Goal: Information Seeking & Learning: Learn about a topic

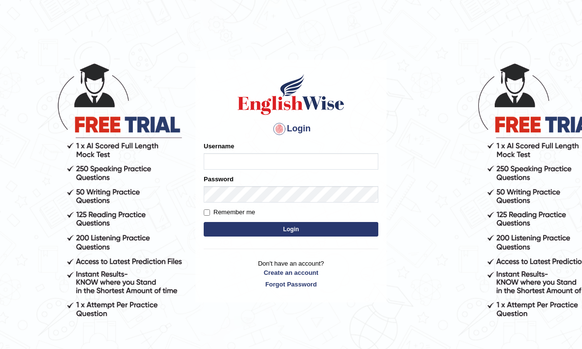
type input "Renu363"
click at [254, 230] on button "Login" at bounding box center [291, 229] width 175 height 15
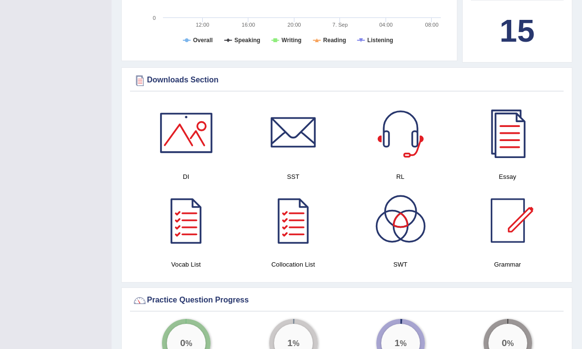
scroll to position [484, 0]
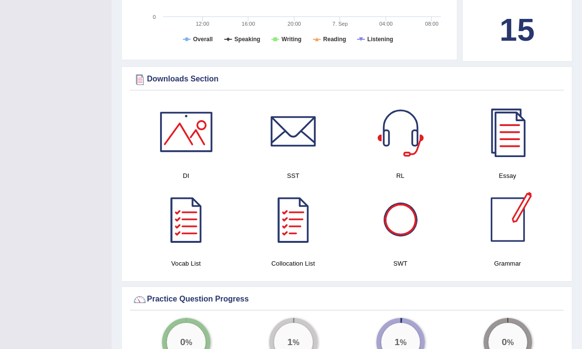
click at [510, 229] on div at bounding box center [508, 220] width 68 height 68
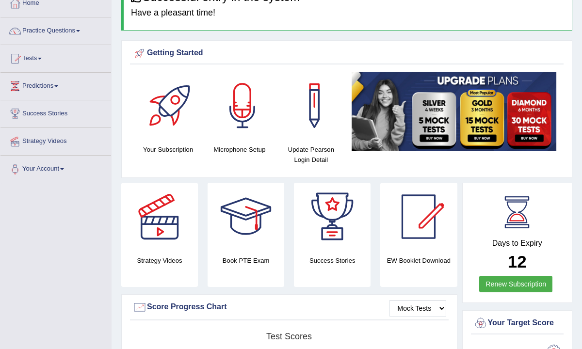
scroll to position [0, 0]
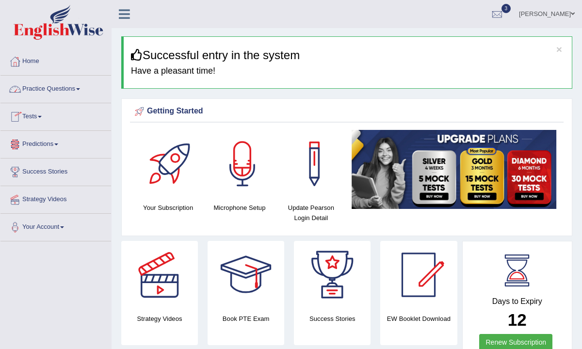
click at [55, 91] on link "Practice Questions" at bounding box center [55, 88] width 111 height 24
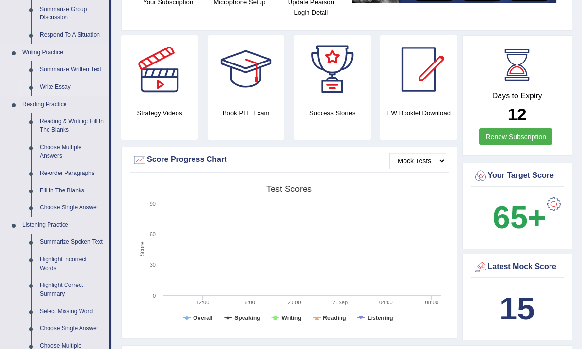
scroll to position [206, 0]
click at [49, 128] on link "Reading & Writing: Fill In The Blanks" at bounding box center [71, 125] width 73 height 26
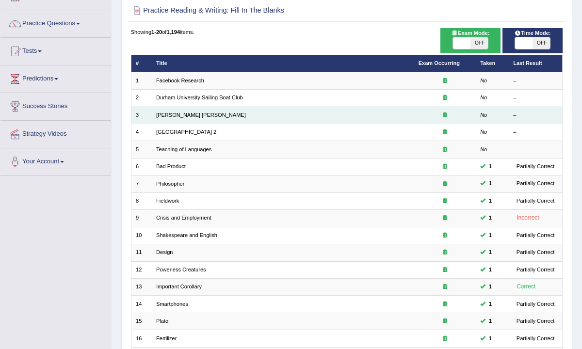
scroll to position [69, 0]
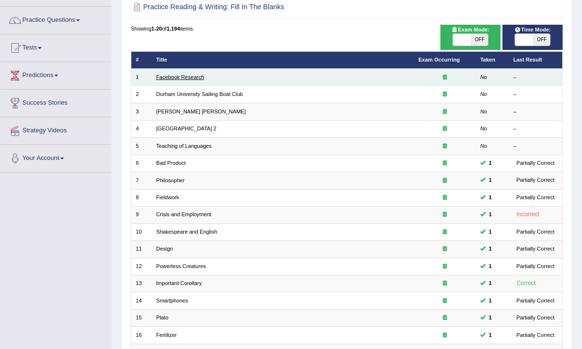
click at [184, 75] on link "Facebook Research" at bounding box center [180, 77] width 48 height 6
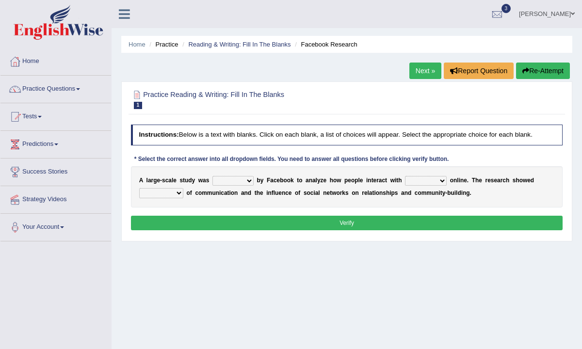
click at [239, 181] on select "surveyed had asked made" at bounding box center [232, 181] width 41 height 10
select select "surveyed"
click at [212, 176] on select "surveyed had asked made" at bounding box center [232, 181] width 41 height 10
click at [430, 182] on select "together all each other another" at bounding box center [426, 181] width 42 height 10
select select "each other"
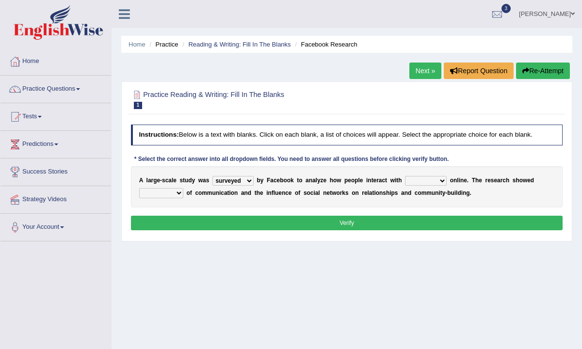
click at [405, 176] on select "together all each other another" at bounding box center [426, 181] width 42 height 10
click at [153, 194] on select "advantages standards fellowships patterns" at bounding box center [161, 193] width 44 height 10
select select "advantages"
click at [139, 188] on select "advantages standards fellowships patterns" at bounding box center [161, 193] width 44 height 10
click at [186, 221] on button "Verify" at bounding box center [347, 223] width 432 height 14
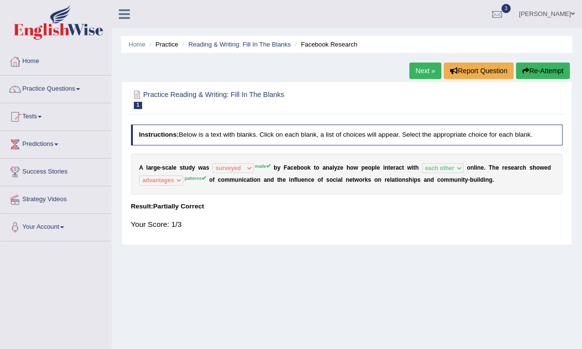
click at [419, 69] on link "Next »" at bounding box center [425, 71] width 32 height 16
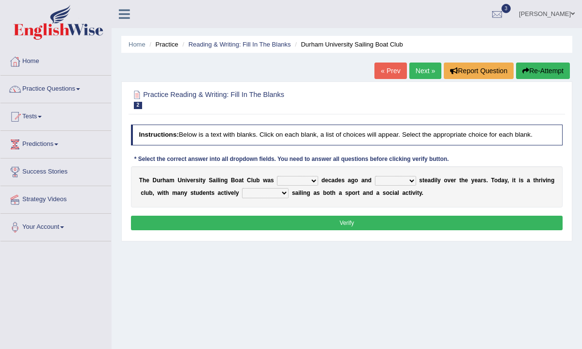
click at [286, 178] on select "found fund founded find" at bounding box center [297, 181] width 41 height 10
select select "found"
click at [277, 176] on select "found fund founded find" at bounding box center [297, 181] width 41 height 10
click at [391, 182] on select "grow growing has grown grown" at bounding box center [395, 181] width 41 height 10
select select "has grown"
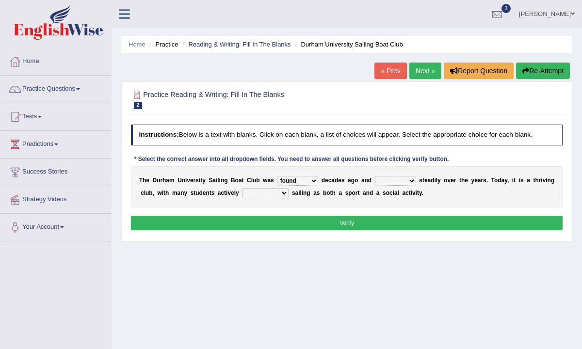
click at [375, 176] on select "grow growing has grown grown" at bounding box center [395, 181] width 41 height 10
click at [300, 180] on select "found fund founded find" at bounding box center [297, 181] width 41 height 10
select select "fund"
click at [277, 176] on select "found fund founded find" at bounding box center [297, 181] width 41 height 10
click at [266, 194] on select "enjoy enjoyed are enjoying enjoying" at bounding box center [265, 193] width 47 height 10
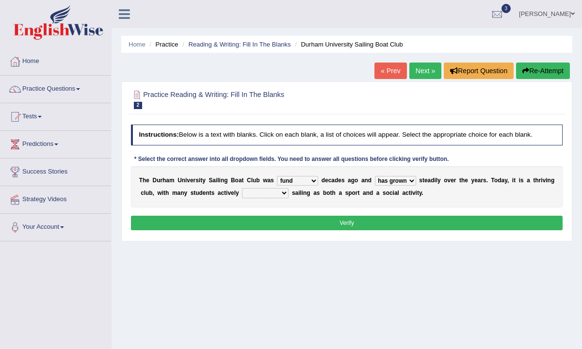
select select "enjoying"
click at [242, 188] on select "enjoy enjoyed are enjoying enjoying" at bounding box center [265, 193] width 47 height 10
click at [288, 222] on button "Verify" at bounding box center [347, 223] width 432 height 14
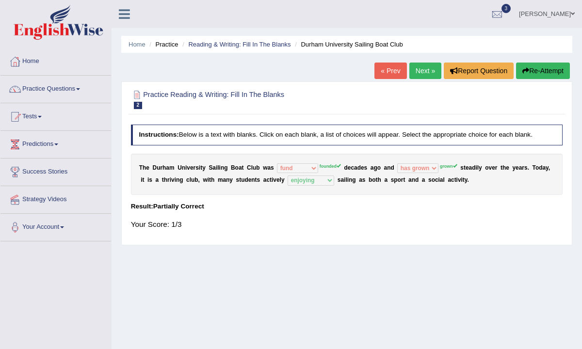
click at [422, 76] on link "Next »" at bounding box center [425, 71] width 32 height 16
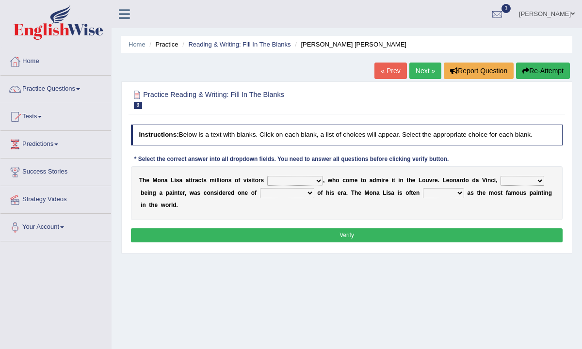
click at [299, 180] on select "around the year the all year all year round per year" at bounding box center [295, 181] width 56 height 10
select select "per year"
click at [267, 176] on select "around the year the all year all year round per year" at bounding box center [295, 181] width 56 height 10
click at [512, 182] on select "rather than as much as as well as as long as" at bounding box center [522, 181] width 44 height 10
select select "as long as"
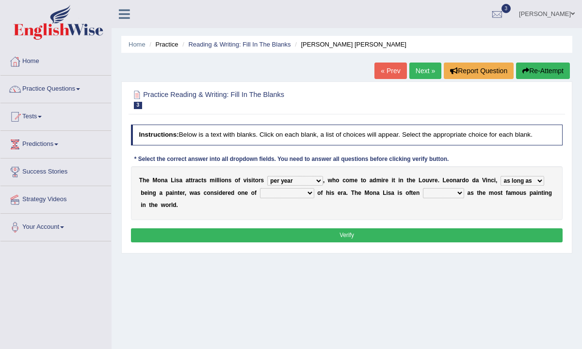
click at [500, 176] on select "rather than as much as as well as as long as" at bounding box center [522, 181] width 44 height 10
click at [301, 191] on select "better artists artist the better artist the best artists" at bounding box center [287, 193] width 54 height 10
click at [260, 188] on select "better artists artist the better artist the best artists" at bounding box center [287, 193] width 54 height 10
click at [293, 195] on select "better artists artist the better artist the best artists" at bounding box center [287, 193] width 54 height 10
click at [302, 196] on select "better artists artist the better artist the best artists" at bounding box center [287, 193] width 54 height 10
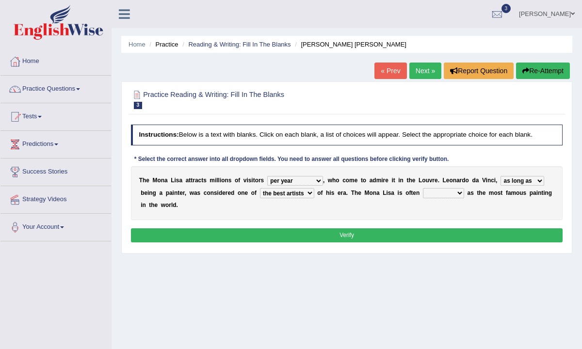
click at [290, 194] on select "better artists artist the better artist the best artists" at bounding box center [287, 193] width 54 height 10
select select "the better artist"
click at [260, 188] on select "better artists artist the better artist the best artists" at bounding box center [287, 193] width 54 height 10
click at [430, 194] on select "classified suggested predicted described" at bounding box center [443, 193] width 41 height 10
select select "classified"
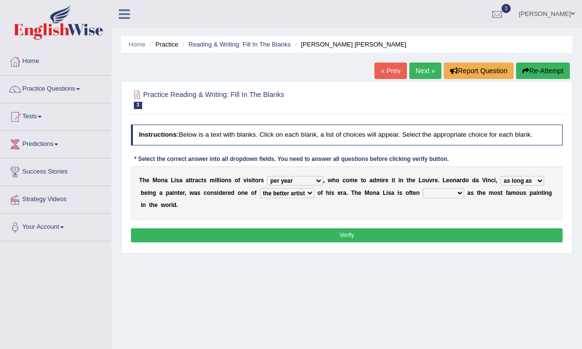
click at [423, 188] on select "classified suggested predicted described" at bounding box center [443, 193] width 41 height 10
click at [417, 231] on button "Verify" at bounding box center [347, 235] width 432 height 14
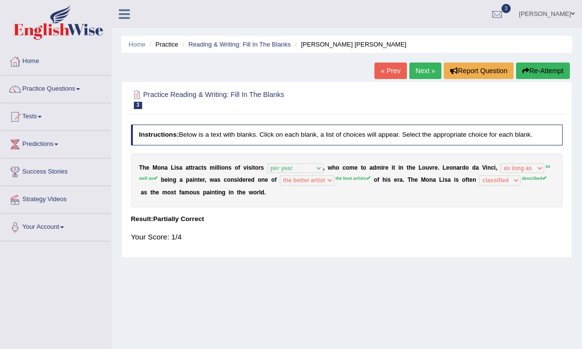
click at [528, 70] on button "Re-Attempt" at bounding box center [543, 71] width 54 height 16
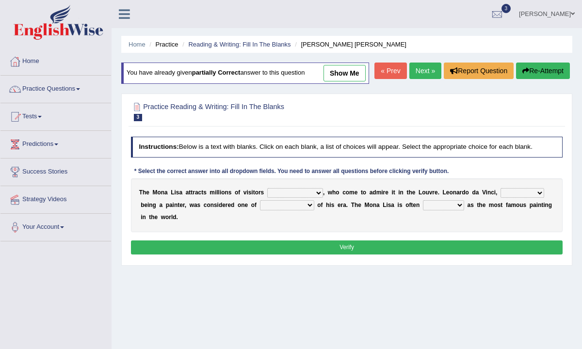
click at [277, 198] on select "around the year the all year all year round per year" at bounding box center [295, 193] width 56 height 10
select select "per year"
click at [267, 198] on select "around the year the all year all year round per year" at bounding box center [295, 193] width 56 height 10
click at [524, 198] on select "rather than as much as as well as as long as" at bounding box center [522, 193] width 44 height 10
select select "as well as"
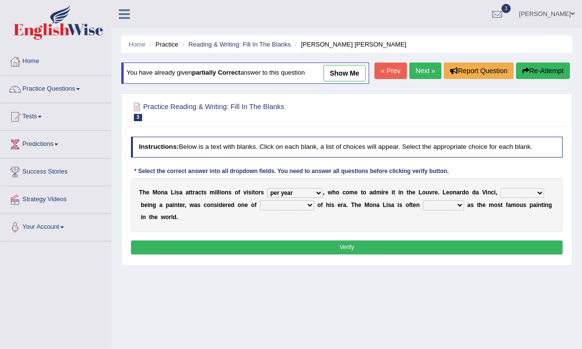
click at [500, 198] on select "rather than as much as as well as as long as" at bounding box center [522, 193] width 44 height 10
click at [283, 210] on select "better artists artist the better artist the best artists" at bounding box center [287, 205] width 54 height 10
select select "the best artists"
click at [260, 210] on select "better artists artist the better artist the best artists" at bounding box center [287, 205] width 54 height 10
click at [452, 210] on select "classified suggested predicted described" at bounding box center [443, 205] width 41 height 10
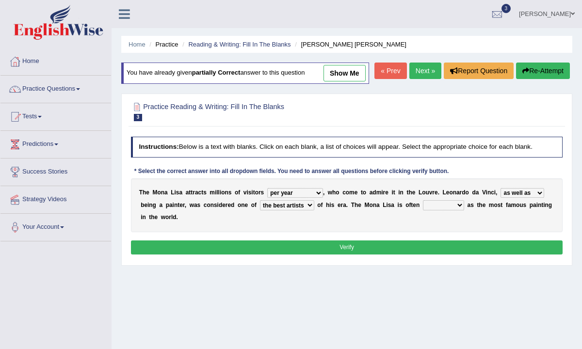
select select "described"
click at [423, 210] on select "classified suggested predicted described" at bounding box center [443, 205] width 41 height 10
click at [433, 255] on button "Verify" at bounding box center [347, 247] width 432 height 14
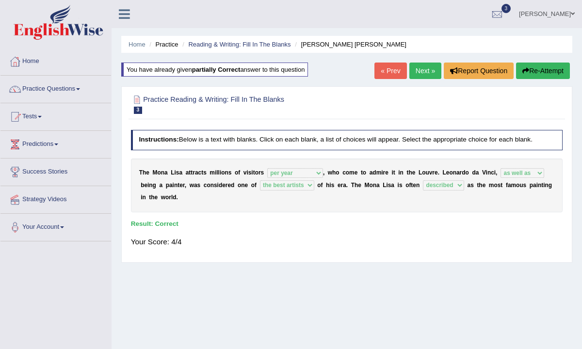
click at [420, 66] on link "Next »" at bounding box center [425, 71] width 32 height 16
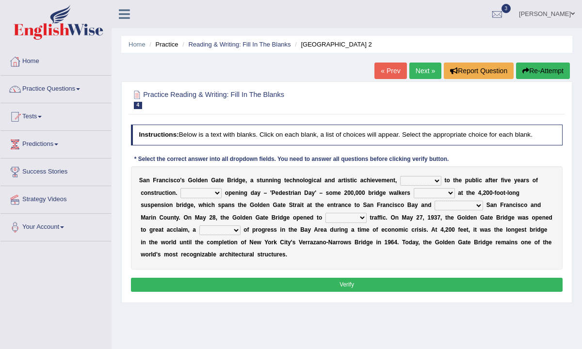
click at [429, 180] on select "opens closes appears equals" at bounding box center [420, 181] width 41 height 10
select select "appears"
click at [400, 176] on select "opens closes appears equals" at bounding box center [420, 181] width 41 height 10
click at [203, 194] on select "On During Since When" at bounding box center [200, 193] width 41 height 10
select select "On"
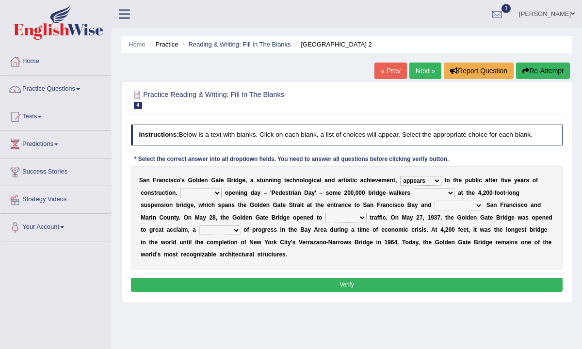
click at [180, 188] on select "On During Since When" at bounding box center [200, 193] width 41 height 10
click at [429, 195] on select "stationed looked marveled laughed" at bounding box center [434, 193] width 41 height 10
select select "looked"
click at [414, 188] on select "stationed looked marveled laughed" at bounding box center [434, 193] width 41 height 10
click at [434, 205] on select "separates connects channels differentiates" at bounding box center [458, 206] width 48 height 10
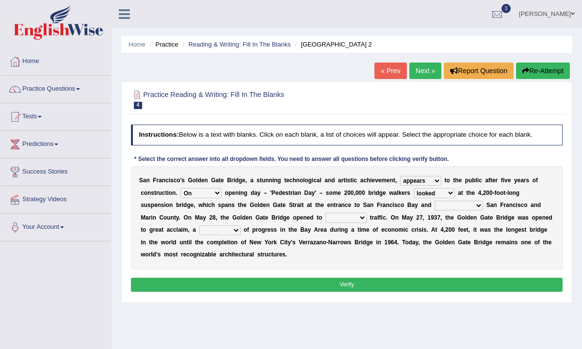
select select "connects"
click at [434, 201] on select "separates connects channels differentiates" at bounding box center [458, 206] width 48 height 10
click at [325, 219] on select "aquatic vehicular airborne watertight" at bounding box center [345, 218] width 41 height 10
select select "aquatic"
click at [325, 213] on select "aquatic vehicular airborne watertight" at bounding box center [345, 218] width 41 height 10
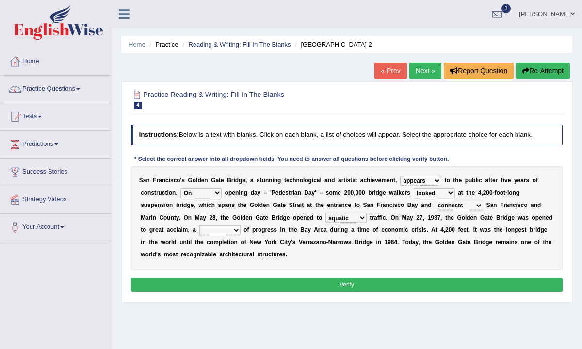
click at [204, 230] on select "denial symbol technique yield" at bounding box center [219, 230] width 41 height 10
select select "symbol"
click at [199, 225] on select "denial symbol technique yield" at bounding box center [219, 230] width 41 height 10
click at [250, 282] on button "Verify" at bounding box center [347, 285] width 432 height 14
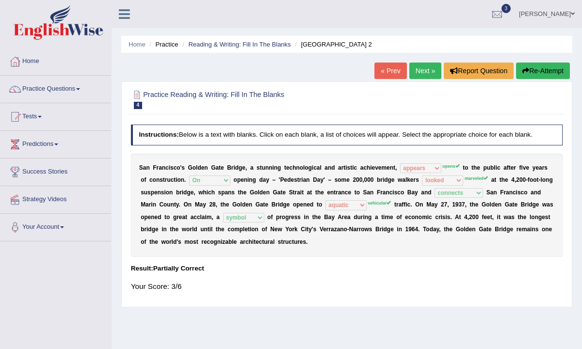
click at [537, 74] on button "Re-Attempt" at bounding box center [543, 71] width 54 height 16
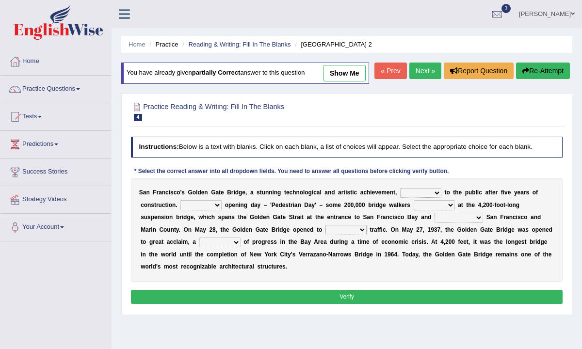
click at [413, 198] on select "opens closes appears equals" at bounding box center [420, 193] width 41 height 10
select select "opens"
click at [400, 198] on select "opens closes appears equals" at bounding box center [420, 193] width 41 height 10
click at [200, 210] on select "On During Since When" at bounding box center [200, 205] width 41 height 10
select select "On"
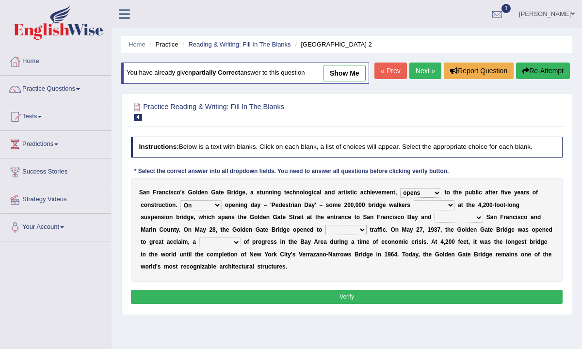
click at [180, 210] on select "On During Since When" at bounding box center [200, 205] width 41 height 10
click at [443, 210] on select "stationed looked marveled laughed" at bounding box center [434, 205] width 41 height 10
select select "marveled"
click at [414, 210] on select "stationed looked marveled laughed" at bounding box center [434, 205] width 41 height 10
click at [434, 223] on select "separates connects channels differentiates" at bounding box center [458, 218] width 48 height 10
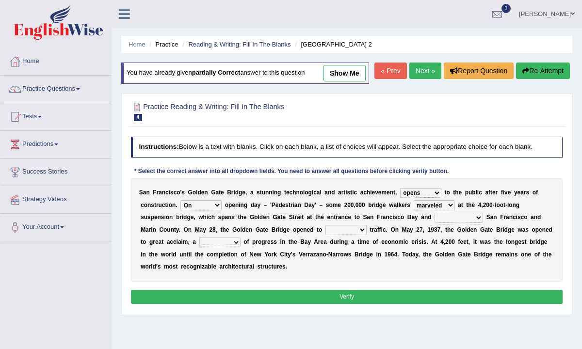
select select "connects"
click at [434, 223] on select "separates connects channels differentiates" at bounding box center [458, 218] width 48 height 10
click at [325, 235] on select "aquatic vehicular airborne watertight" at bounding box center [345, 230] width 41 height 10
select select "vehicular"
click at [325, 235] on select "aquatic vehicular airborne watertight" at bounding box center [345, 230] width 41 height 10
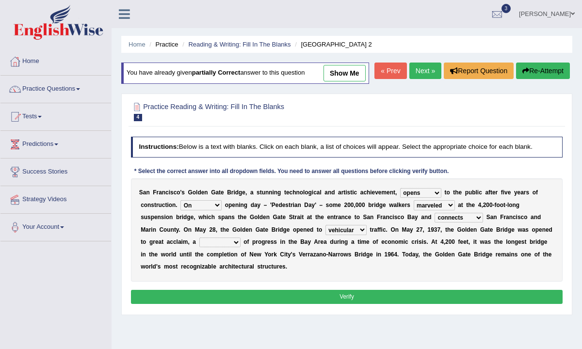
click at [201, 247] on select "denial symbol technique yield" at bounding box center [219, 243] width 41 height 10
select select "symbol"
click at [199, 247] on select "denial symbol technique yield" at bounding box center [219, 243] width 41 height 10
click at [231, 304] on button "Verify" at bounding box center [347, 297] width 432 height 14
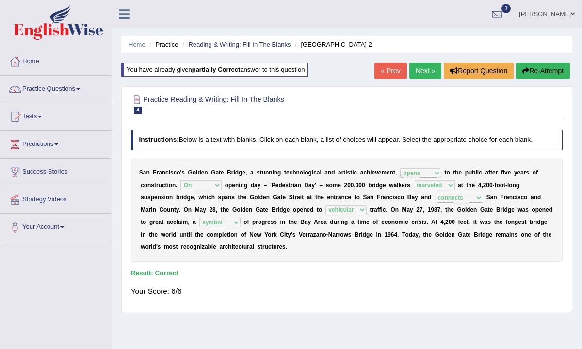
click at [422, 73] on link "Next »" at bounding box center [425, 71] width 32 height 16
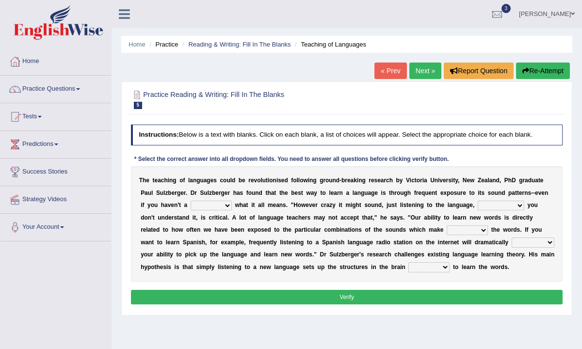
click at [215, 209] on select "dew claw clue due" at bounding box center [211, 206] width 41 height 10
select select "clue"
click at [191, 201] on select "dew claw clue due" at bounding box center [211, 206] width 41 height 10
click at [487, 207] on select "but also all together even though if so" at bounding box center [501, 206] width 47 height 10
select select "even though"
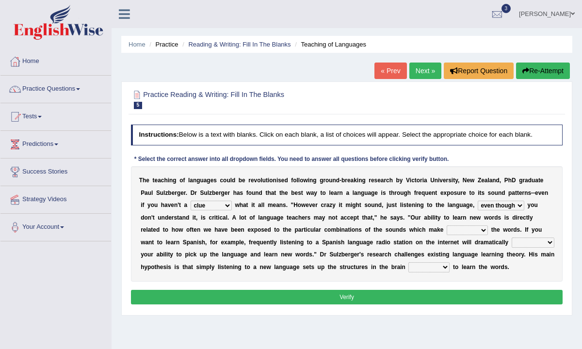
click at [478, 201] on select "but also all together even though if so" at bounding box center [501, 206] width 47 height 10
click at [447, 231] on select "down up of on" at bounding box center [467, 230] width 41 height 10
select select "up"
click at [447, 225] on select "down up of on" at bounding box center [467, 230] width 41 height 10
click at [512, 243] on select "evaluate exaggerate describe boost" at bounding box center [533, 243] width 43 height 10
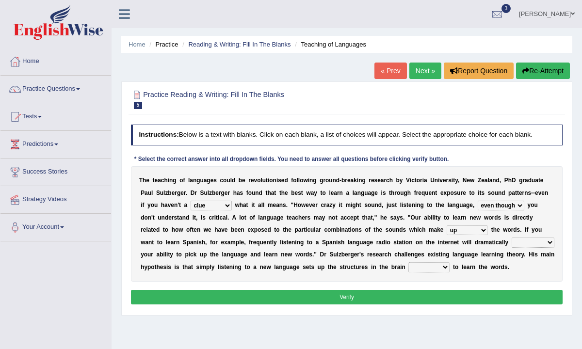
select select "boost"
click at [512, 238] on select "evaluate exaggerate describe boost" at bounding box center [533, 243] width 43 height 10
click at [408, 268] on select "requiring required directed to require" at bounding box center [428, 267] width 41 height 10
select select "required"
click at [408, 262] on select "requiring required directed to require" at bounding box center [428, 267] width 41 height 10
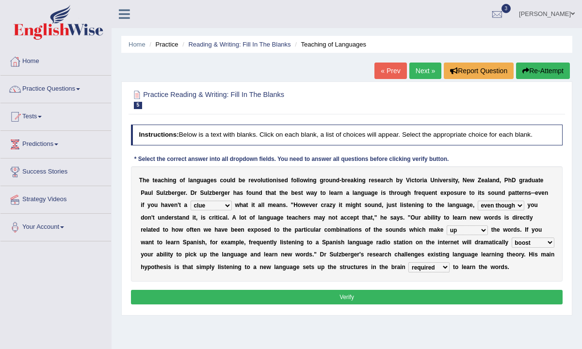
click at [386, 290] on button "Verify" at bounding box center [347, 297] width 432 height 14
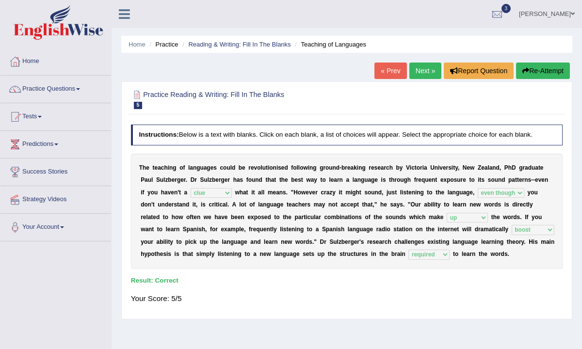
click at [424, 71] on link "Next »" at bounding box center [425, 71] width 32 height 16
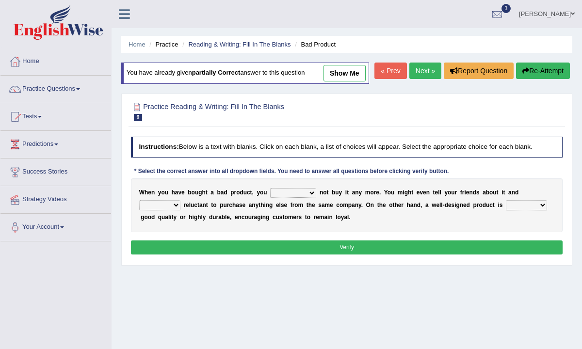
click at [290, 198] on select "would have should have should" at bounding box center [293, 193] width 46 height 10
select select "should"
click at [270, 198] on select "would have should have should" at bounding box center [293, 193] width 46 height 10
click at [148, 210] on select "is are be being" at bounding box center [159, 205] width 41 height 10
select select "be"
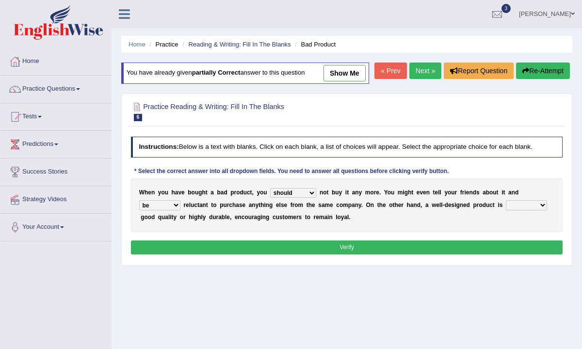
click at [139, 210] on select "is are be being" at bounding box center [159, 205] width 41 height 10
click at [522, 210] on select "both also neither either" at bounding box center [526, 205] width 41 height 10
select select "either"
click at [506, 210] on select "both also neither either" at bounding box center [526, 205] width 41 height 10
click at [512, 255] on button "Verify" at bounding box center [347, 247] width 432 height 14
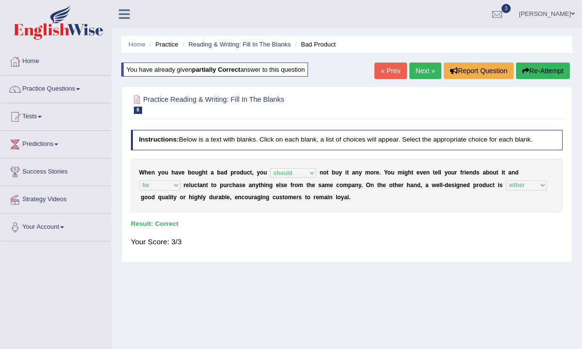
click at [428, 75] on link "Next »" at bounding box center [425, 71] width 32 height 16
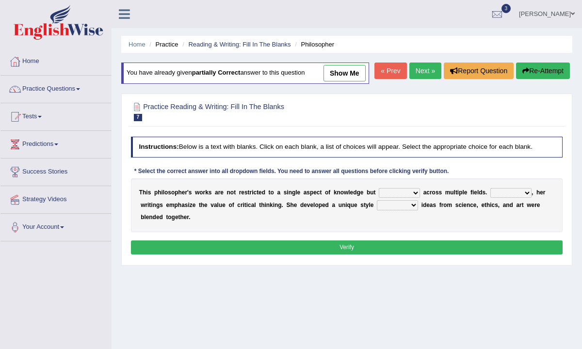
click at [408, 198] on select "constrain contain assemble extend" at bounding box center [399, 193] width 41 height 10
select select "extend"
click at [379, 198] on select "constrain contain assemble extend" at bounding box center [399, 193] width 41 height 10
click at [506, 198] on select "Rather So Moreover Likely" at bounding box center [510, 193] width 41 height 10
select select "Moreover"
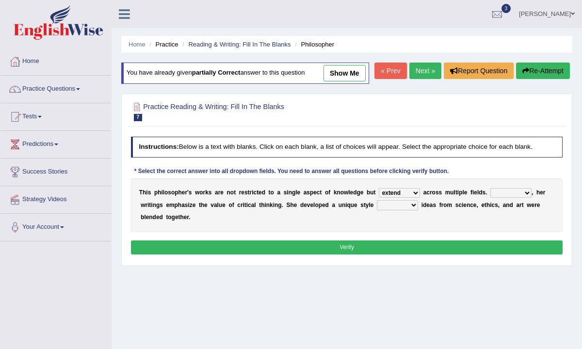
click at [490, 198] on select "Rather So Moreover Likely" at bounding box center [510, 193] width 41 height 10
click at [402, 210] on select "in that that which in which" at bounding box center [397, 205] width 41 height 10
select select "in which"
click at [377, 210] on select "in that that which in which" at bounding box center [397, 205] width 41 height 10
click at [396, 255] on button "Verify" at bounding box center [347, 247] width 432 height 14
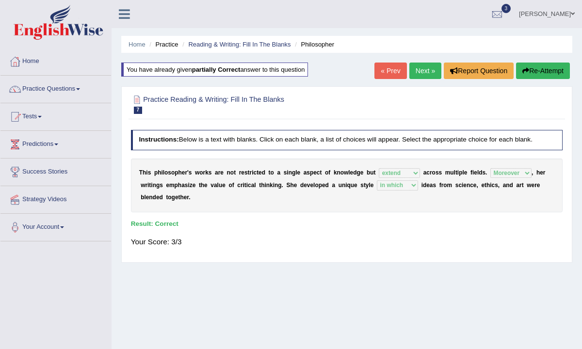
click at [422, 75] on link "Next »" at bounding box center [425, 71] width 32 height 16
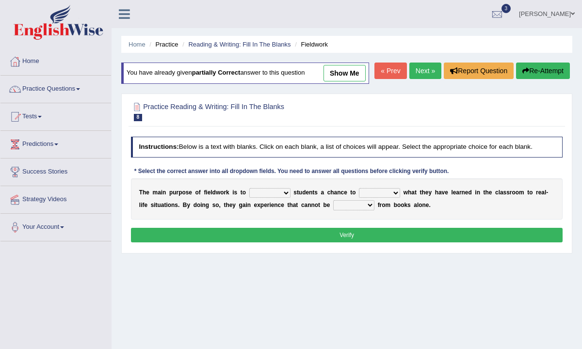
click at [268, 198] on select "resemble stow rave offer" at bounding box center [269, 193] width 41 height 10
select select "resemble"
click at [249, 198] on select "resemble stow rave offer" at bounding box center [269, 193] width 41 height 10
click at [379, 198] on select "compare align apply dismount" at bounding box center [379, 193] width 41 height 10
select select "apply"
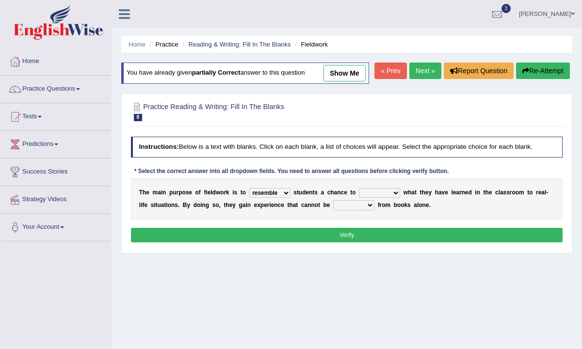
click at [359, 198] on select "compare align apply dismount" at bounding box center [379, 193] width 41 height 10
click at [355, 210] on select "originated prepared obtained touted" at bounding box center [353, 205] width 41 height 10
select select "obtained"
click at [333, 210] on select "originated prepared obtained touted" at bounding box center [353, 205] width 41 height 10
click at [278, 198] on select "resemble stow rave offer" at bounding box center [269, 193] width 41 height 10
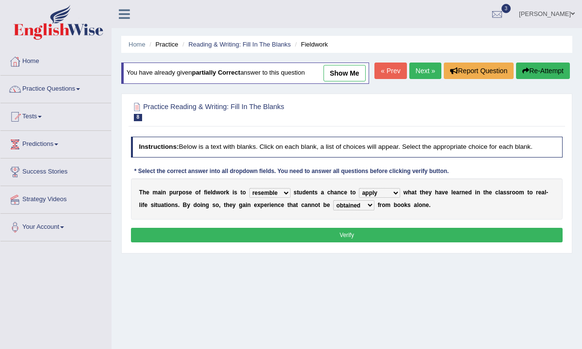
click at [306, 242] on button "Verify" at bounding box center [347, 235] width 432 height 14
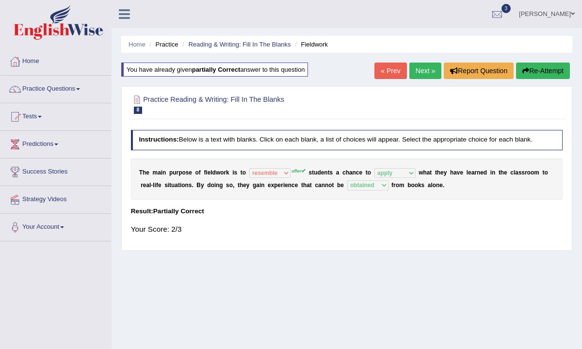
click at [422, 76] on link "Next »" at bounding box center [425, 71] width 32 height 16
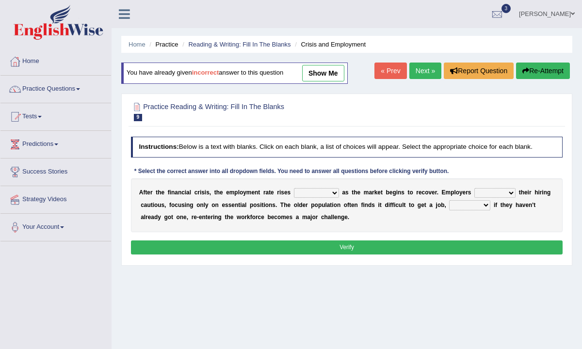
click at [313, 192] on select "normally conversely strenuously sharply" at bounding box center [316, 193] width 45 height 10
select select "strenuously"
click at [294, 188] on select "normally conversely strenuously sharply" at bounding box center [316, 193] width 45 height 10
click at [483, 193] on select "keeping kept keep are kept" at bounding box center [494, 193] width 41 height 10
select select "kept"
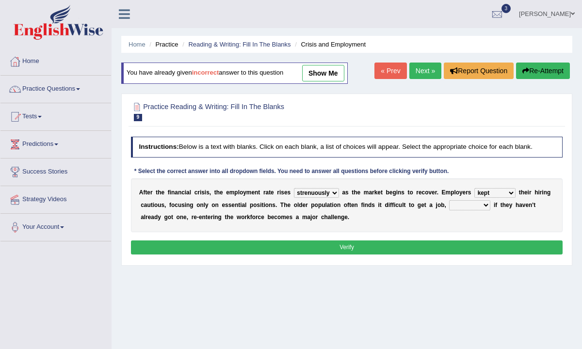
click at [474, 188] on select "keeping kept keep are kept" at bounding box center [494, 193] width 41 height 10
click at [466, 208] on select "although while then because" at bounding box center [469, 205] width 41 height 10
select select "although"
click at [449, 200] on select "although while then because" at bounding box center [469, 205] width 41 height 10
click at [444, 244] on button "Verify" at bounding box center [347, 247] width 432 height 14
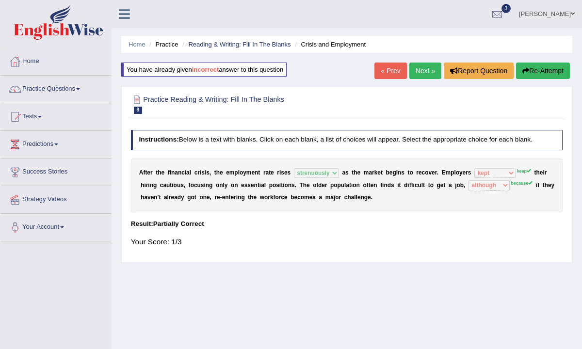
click at [538, 75] on button "Re-Attempt" at bounding box center [543, 71] width 54 height 16
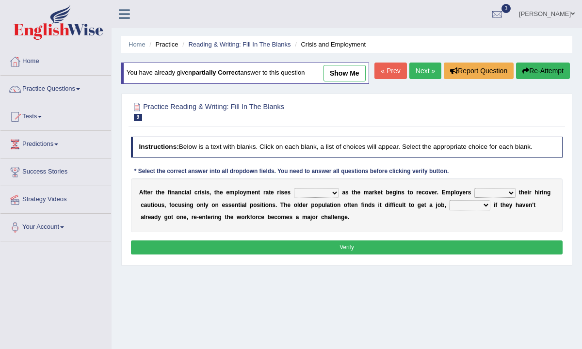
click at [304, 198] on select "normally conversely strenuously sharply" at bounding box center [316, 193] width 45 height 10
select select "strenuously"
click at [294, 198] on select "normally conversely strenuously sharply" at bounding box center [316, 193] width 45 height 10
click at [501, 198] on select "keeping kept keep are kept" at bounding box center [494, 193] width 41 height 10
select select "keep"
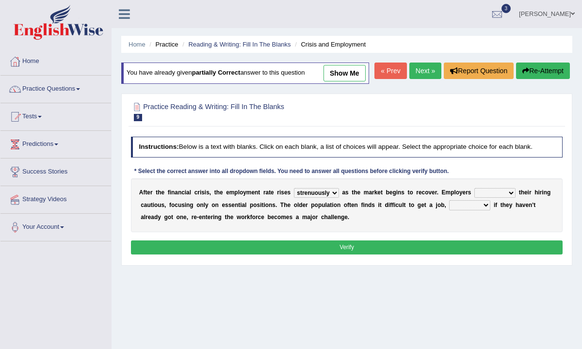
click at [474, 198] on select "keeping kept keep are kept" at bounding box center [494, 193] width 41 height 10
click at [467, 210] on select "although while then because" at bounding box center [469, 205] width 41 height 10
select select "because"
click at [449, 210] on select "although while then because" at bounding box center [469, 205] width 41 height 10
click at [453, 255] on button "Verify" at bounding box center [347, 247] width 432 height 14
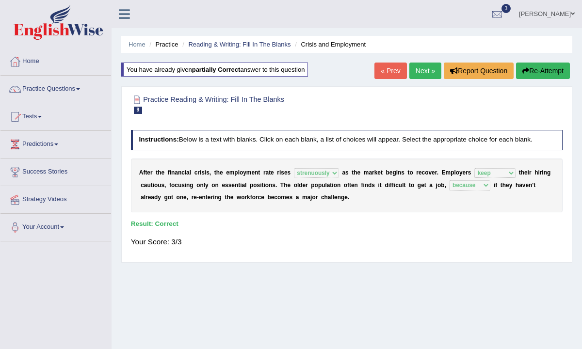
click at [425, 66] on link "Next »" at bounding box center [425, 71] width 32 height 16
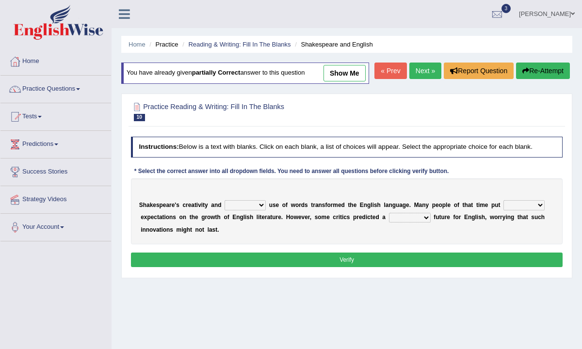
click at [253, 210] on select "idealized intensive fancied inventive" at bounding box center [244, 205] width 41 height 10
click at [224, 210] on select "idealized intensive fancied inventive" at bounding box center [244, 205] width 41 height 10
click at [251, 210] on select "idealized intensive fancied inventive" at bounding box center [244, 205] width 41 height 10
select select "inventive"
click at [224, 210] on select "idealized intensive fancied inventive" at bounding box center [244, 205] width 41 height 10
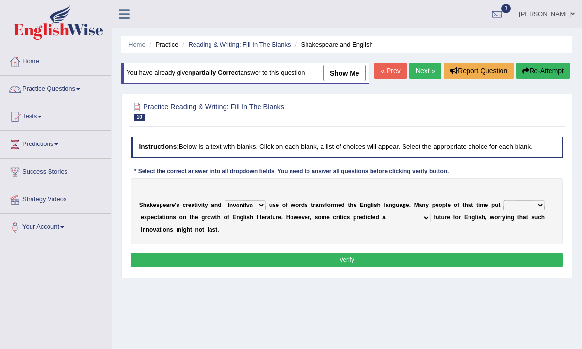
click at [514, 210] on select "wide much high more" at bounding box center [523, 205] width 41 height 10
select select "high"
click at [503, 210] on select "wide much high more" at bounding box center [523, 205] width 41 height 10
click at [417, 223] on select "monetary promising irresistible daunting" at bounding box center [410, 218] width 42 height 10
select select "daunting"
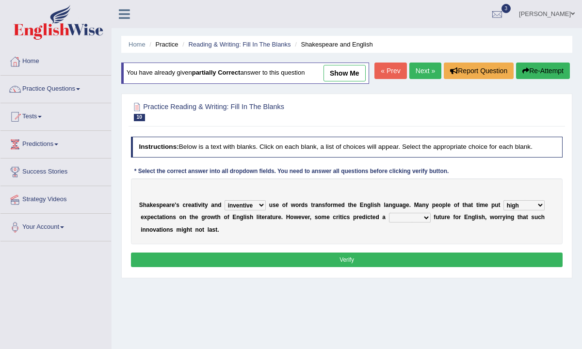
click at [389, 223] on select "monetary promising irresistible daunting" at bounding box center [410, 218] width 42 height 10
click at [412, 267] on button "Verify" at bounding box center [347, 260] width 432 height 14
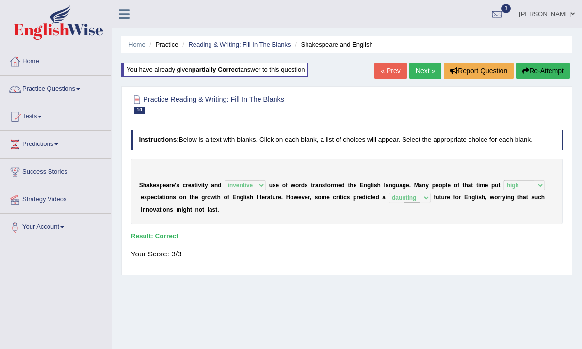
click at [428, 71] on link "Next »" at bounding box center [425, 71] width 32 height 16
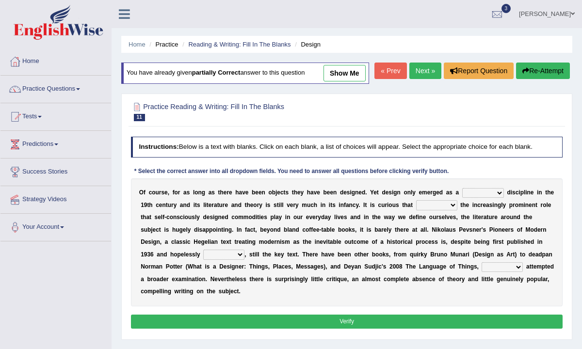
click at [485, 198] on select "bilateral ubiquitous foremost dedicated" at bounding box center [483, 193] width 42 height 10
select select "bilateral"
click at [462, 198] on select "bilateral ubiquitous foremost dedicated" at bounding box center [483, 193] width 42 height 10
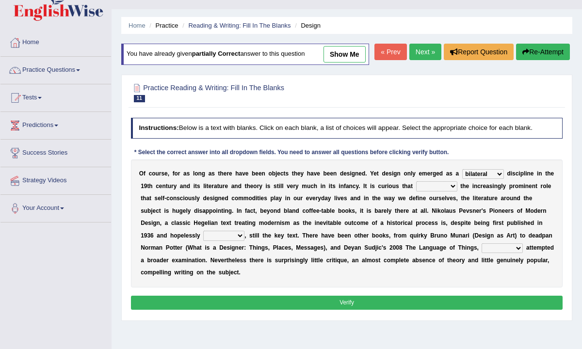
scroll to position [19, 0]
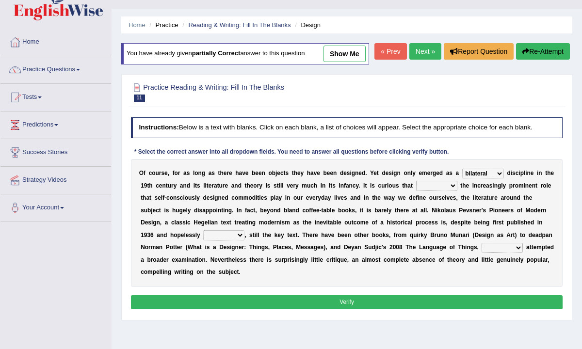
click at [441, 191] on select "since despite within through" at bounding box center [436, 186] width 41 height 10
select select "despite"
click at [416, 191] on select "since despite within through" at bounding box center [436, 186] width 41 height 10
click at [203, 240] on select "dates dating date dated" at bounding box center [223, 235] width 41 height 10
select select "dated"
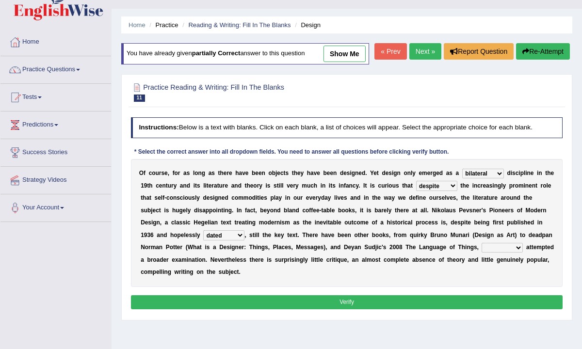
click at [203, 240] on select "dates dating date dated" at bounding box center [223, 235] width 41 height 10
click at [481, 253] on select "which then however as" at bounding box center [501, 248] width 41 height 10
select select "however"
click at [481, 253] on select "which then however as" at bounding box center [501, 248] width 41 height 10
click at [463, 309] on button "Verify" at bounding box center [347, 302] width 432 height 14
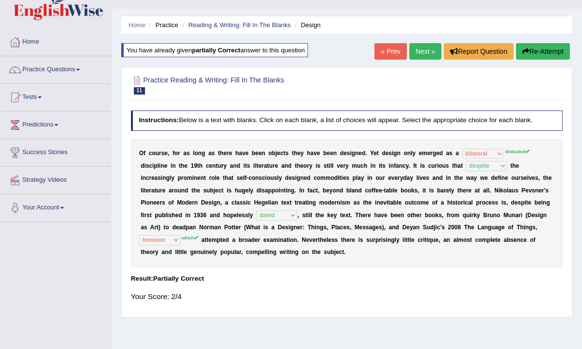
click at [537, 54] on button "Re-Attempt" at bounding box center [543, 51] width 54 height 16
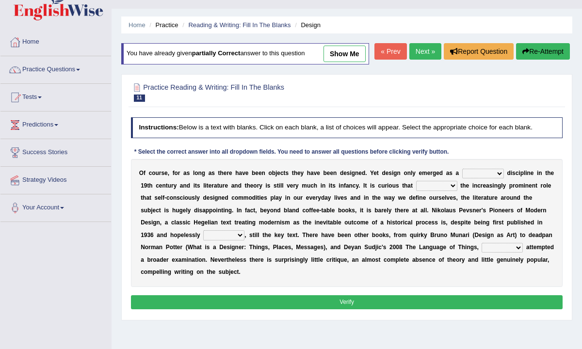
click at [469, 178] on select "bilateral ubiquitous foremost dedicated" at bounding box center [483, 174] width 42 height 10
select select "bilateral"
click at [462, 178] on select "bilateral ubiquitous foremost dedicated" at bounding box center [483, 174] width 42 height 10
click at [434, 191] on select "since despite within through" at bounding box center [436, 186] width 41 height 10
select select "despite"
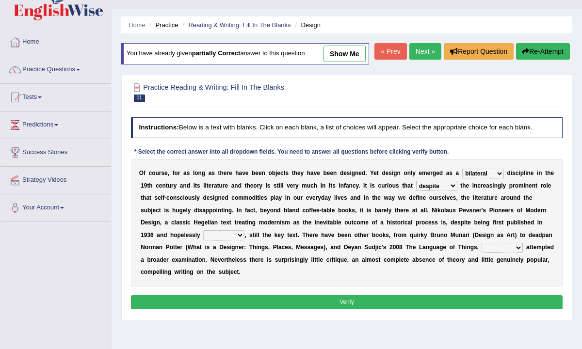
click at [416, 191] on select "since despite within through" at bounding box center [436, 186] width 41 height 10
click at [481, 253] on select "which then however as" at bounding box center [501, 248] width 41 height 10
select select "which"
click at [481, 253] on select "which then however as" at bounding box center [501, 248] width 41 height 10
click at [210, 240] on select "dates dating date dated" at bounding box center [223, 235] width 41 height 10
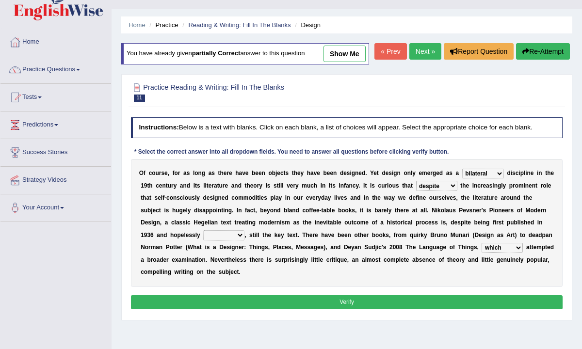
select select "dating"
click at [203, 240] on select "dates dating date dated" at bounding box center [223, 235] width 41 height 10
click at [217, 309] on div "Instructions: Below is a text with blanks. Click on each blank, a list of choic…" at bounding box center [346, 214] width 436 height 203
click at [217, 309] on button "Verify" at bounding box center [347, 302] width 432 height 14
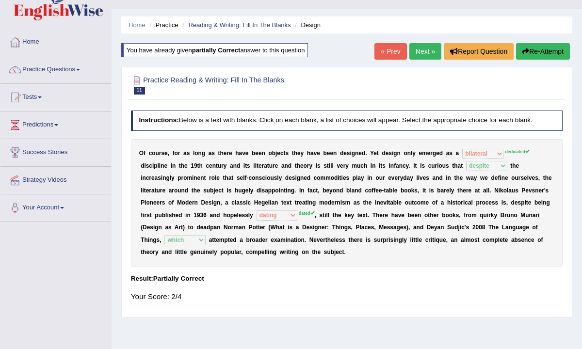
click at [420, 54] on link "Next »" at bounding box center [425, 51] width 32 height 16
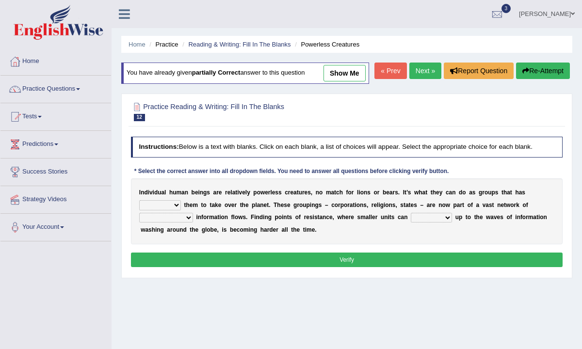
click at [381, 79] on link "« Prev" at bounding box center [390, 71] width 32 height 16
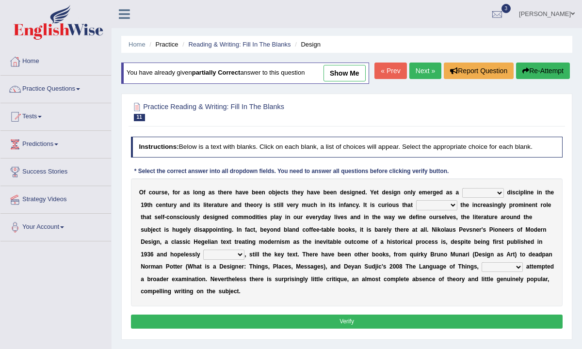
click at [487, 198] on select "bilateral ubiquitous foremost dedicated" at bounding box center [483, 193] width 42 height 10
select select "dedicated"
click at [462, 198] on select "bilateral ubiquitous foremost dedicated" at bounding box center [483, 193] width 42 height 10
click at [447, 230] on div "O f c o u r s e , f o r a s l o n g a s t h e r e h a v e b e e n o b j e c t s…" at bounding box center [347, 242] width 432 height 128
click at [444, 210] on select "since despite within through" at bounding box center [436, 205] width 41 height 10
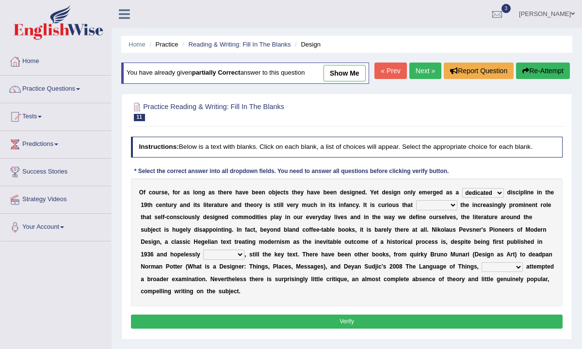
select select "despite"
click at [416, 210] on select "since despite within through" at bounding box center [436, 205] width 41 height 10
click at [209, 259] on select "dates dating date dated" at bounding box center [223, 255] width 41 height 10
select select "dated"
click at [203, 259] on select "dates dating date dated" at bounding box center [223, 255] width 41 height 10
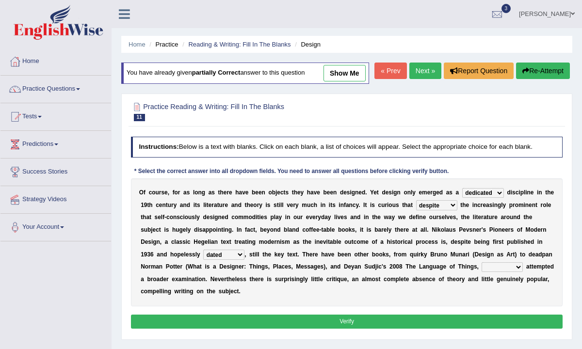
click at [488, 272] on select "which then however as" at bounding box center [501, 267] width 41 height 10
select select "which"
click at [481, 272] on select "which then however as" at bounding box center [501, 267] width 41 height 10
click at [426, 329] on button "Verify" at bounding box center [347, 322] width 432 height 14
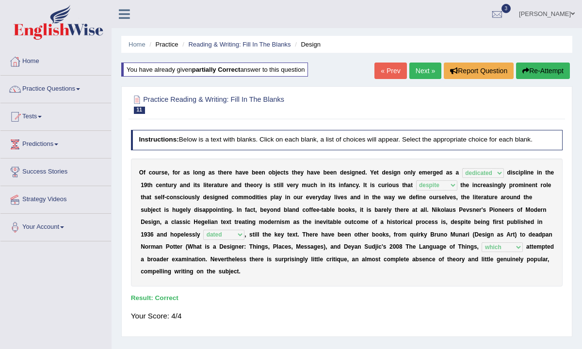
click at [422, 71] on link "Next »" at bounding box center [425, 71] width 32 height 16
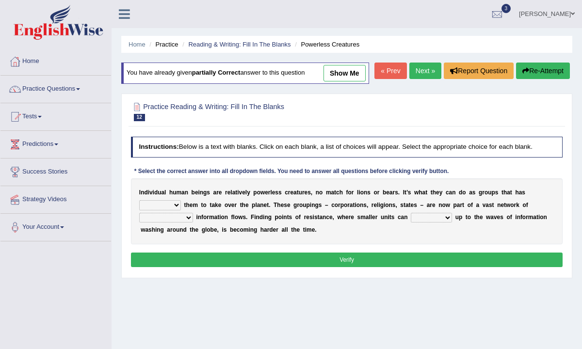
click at [164, 210] on select "enabled contended embodied conjured" at bounding box center [160, 205] width 42 height 10
select select "enabled"
click at [139, 210] on select "enabled contended embodied conjured" at bounding box center [160, 205] width 42 height 10
click at [158, 223] on select "interconnected overlapping fastened exploited" at bounding box center [166, 218] width 54 height 10
select select "interconnected"
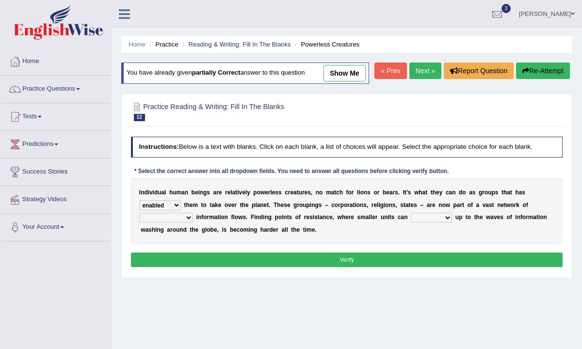
click at [139, 223] on select "interconnected overlapping fastened exploited" at bounding box center [166, 218] width 54 height 10
click at [427, 223] on select "stand raise hail pump" at bounding box center [431, 218] width 41 height 10
select select "raise"
click at [411, 223] on select "stand raise hail pump" at bounding box center [431, 218] width 41 height 10
click at [413, 267] on button "Verify" at bounding box center [347, 260] width 432 height 14
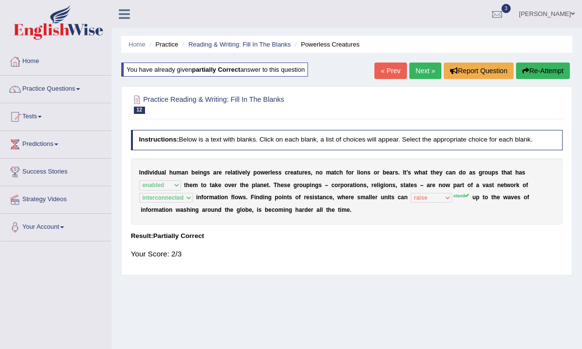
click at [533, 72] on button "Re-Attempt" at bounding box center [543, 71] width 54 height 16
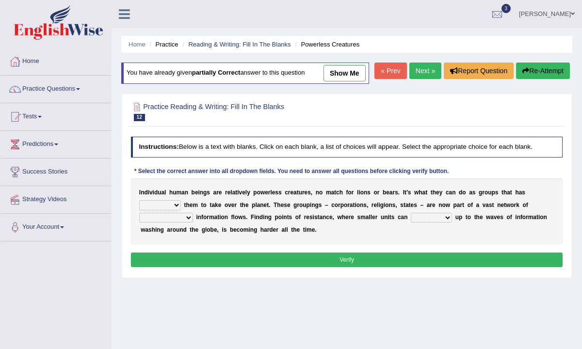
click at [161, 210] on select "enabled contended embodied conjured" at bounding box center [160, 205] width 42 height 10
select select "enabled"
click at [139, 210] on select "enabled contended embodied conjured" at bounding box center [160, 205] width 42 height 10
click at [174, 223] on select "interconnected overlapping fastened exploited" at bounding box center [166, 218] width 54 height 10
select select "interconnected"
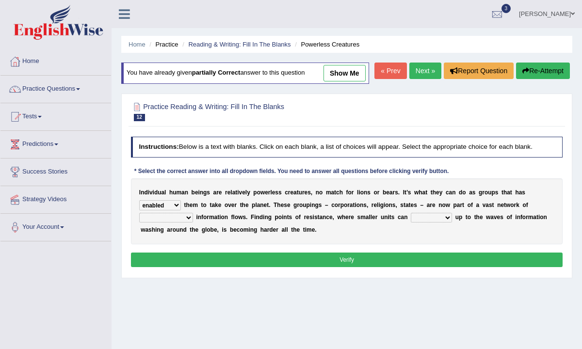
click at [139, 223] on select "interconnected overlapping fastened exploited" at bounding box center [166, 218] width 54 height 10
click at [437, 243] on div "I n d i v i d u a l h u m a n b e i n g s a r e r e l a t i v e l y p o w e r l…" at bounding box center [347, 211] width 432 height 66
click at [434, 223] on select "stand raise hail pump" at bounding box center [431, 218] width 41 height 10
select select "stand"
click at [411, 223] on select "stand raise hail pump" at bounding box center [431, 218] width 41 height 10
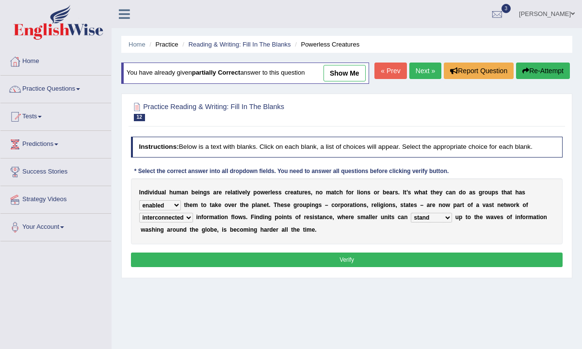
click at [393, 267] on button "Verify" at bounding box center [347, 260] width 432 height 14
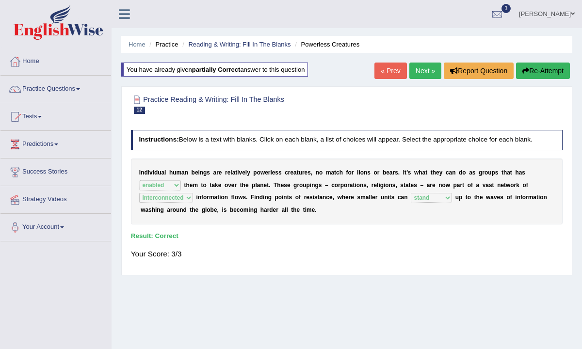
click at [426, 80] on div "« Prev Next » Report Question Re-Attempt" at bounding box center [473, 72] width 198 height 19
click at [426, 72] on link "Next »" at bounding box center [425, 71] width 32 height 16
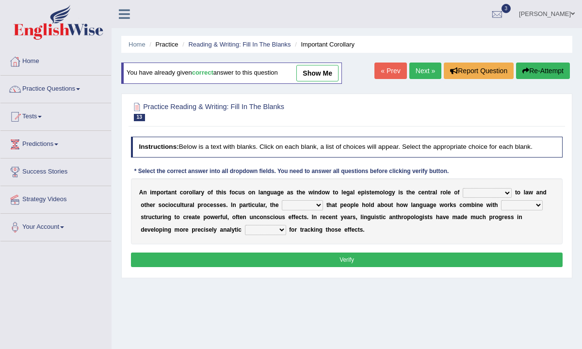
click at [482, 196] on select "discourse epoch dialect acquaintance" at bounding box center [487, 193] width 49 height 10
select select "discourse"
click at [463, 188] on select "discourse epoch dialect acquaintance" at bounding box center [487, 193] width 49 height 10
click at [305, 205] on select "deviation besmirch consent ideas" at bounding box center [302, 205] width 41 height 10
select select "ideas"
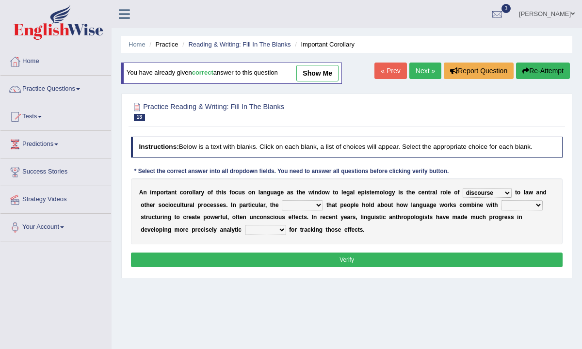
click at [282, 200] on select "deviation besmirch consent ideas" at bounding box center [302, 205] width 41 height 10
click at [510, 204] on select "mandatory linguistic legitimate customary" at bounding box center [522, 205] width 42 height 10
select select "linguistic"
click at [501, 200] on select "mandatory linguistic legitimate customary" at bounding box center [522, 205] width 42 height 10
click at [245, 230] on select "tools appetite albums stroke" at bounding box center [265, 230] width 41 height 10
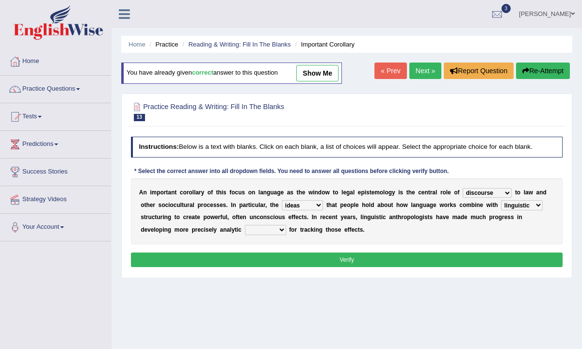
select select "tools"
click at [245, 225] on select "tools appetite albums stroke" at bounding box center [265, 230] width 41 height 10
click at [225, 257] on button "Verify" at bounding box center [347, 260] width 432 height 14
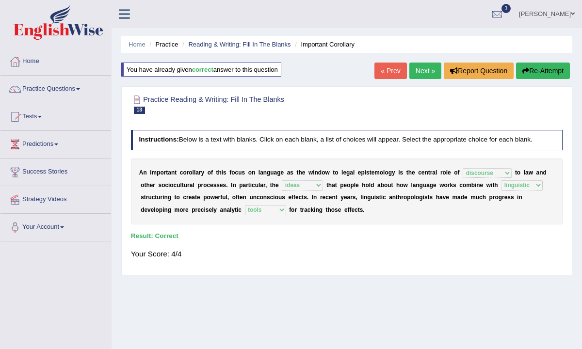
click at [420, 71] on link "Next »" at bounding box center [425, 71] width 32 height 16
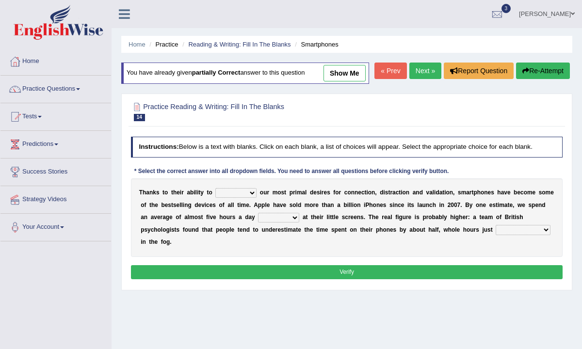
click at [242, 198] on select "hijack describe sharpen conserve" at bounding box center [235, 193] width 41 height 10
select select "hijack"
click at [215, 198] on select "hijack describe sharpen conserve" at bounding box center [235, 193] width 41 height 10
click at [269, 223] on select "watching waggling snoring staring" at bounding box center [278, 218] width 41 height 10
select select "staring"
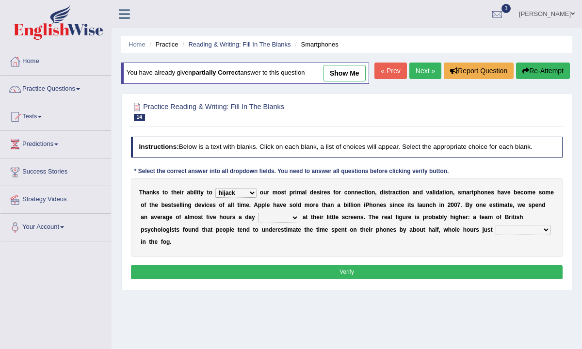
click at [258, 223] on select "watching waggling snoring staring" at bounding box center [278, 218] width 41 height 10
click at [496, 235] on select "has evaporated evaporating evaporate evaporates" at bounding box center [523, 230] width 55 height 10
select select "evaporates"
click at [496, 235] on select "has evaporated evaporating evaporate evaporates" at bounding box center [523, 230] width 55 height 10
click at [481, 285] on div "Instructions: Below is a text with blanks. Click on each blank, a list of choic…" at bounding box center [346, 209] width 436 height 153
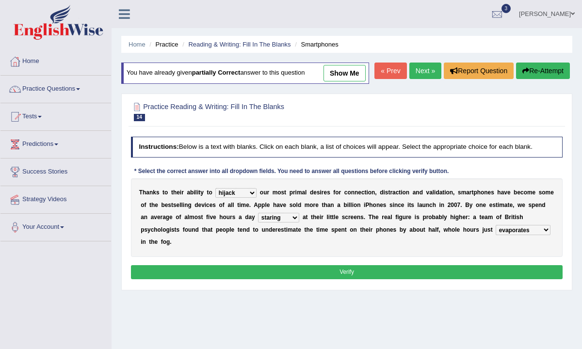
click at [480, 279] on button "Verify" at bounding box center [347, 272] width 432 height 14
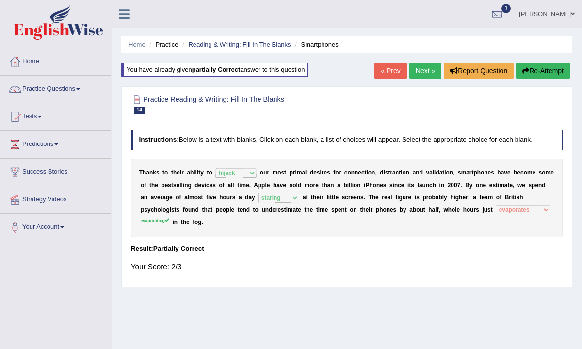
click at [539, 68] on button "Re-Attempt" at bounding box center [543, 71] width 54 height 16
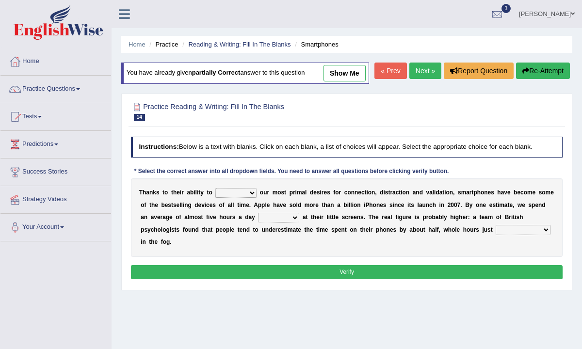
click at [226, 198] on select "hijack describe sharpen conserve" at bounding box center [235, 193] width 41 height 10
select select "hijack"
click at [215, 198] on select "hijack describe sharpen conserve" at bounding box center [235, 193] width 41 height 10
click at [271, 223] on select "watching waggling snoring staring" at bounding box center [278, 218] width 41 height 10
select select "staring"
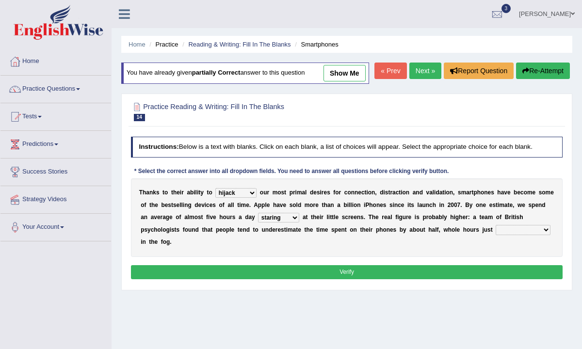
click at [258, 223] on select "watching waggling snoring staring" at bounding box center [278, 218] width 41 height 10
click at [504, 243] on div "T [PERSON_NAME] t o t h e i r a b i l i t y t o hijack describe [PERSON_NAME] c…" at bounding box center [347, 217] width 432 height 79
click at [501, 235] on select "has evaporated evaporating evaporate evaporates" at bounding box center [523, 230] width 55 height 10
select select "evaporating"
click at [496, 235] on select "has evaporated evaporating evaporate evaporates" at bounding box center [523, 230] width 55 height 10
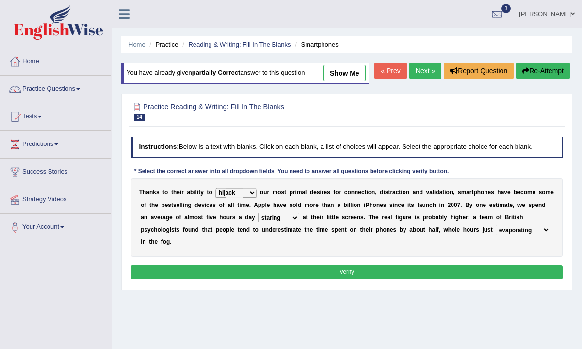
click at [486, 279] on button "Verify" at bounding box center [347, 272] width 432 height 14
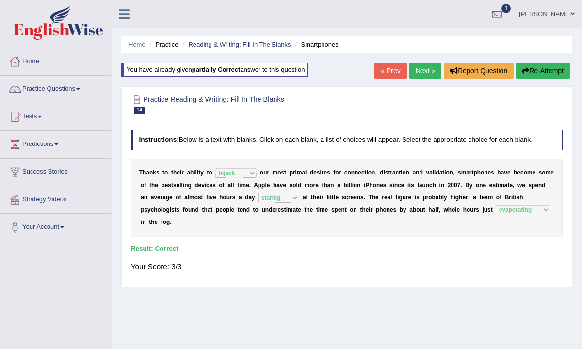
click at [411, 68] on link "Next »" at bounding box center [425, 71] width 32 height 16
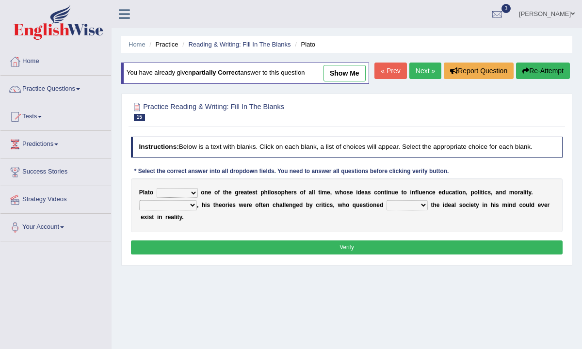
click at [182, 198] on select "keeps comes claims remains" at bounding box center [177, 193] width 41 height 10
select select "remains"
click at [157, 198] on select "keeps comes claims remains" at bounding box center [177, 193] width 41 height 10
click at [166, 210] on select "Notwithstanding So However Whatever" at bounding box center [168, 205] width 58 height 10
select select "However"
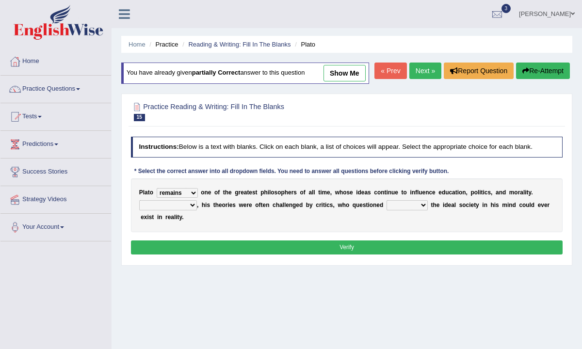
click at [139, 210] on select "Notwithstanding So However Whatever" at bounding box center [168, 205] width 58 height 10
click at [404, 210] on select "which what that whether" at bounding box center [406, 205] width 41 height 10
select select "that"
click at [386, 210] on select "which what that whether" at bounding box center [406, 205] width 41 height 10
click at [397, 255] on button "Verify" at bounding box center [347, 247] width 432 height 14
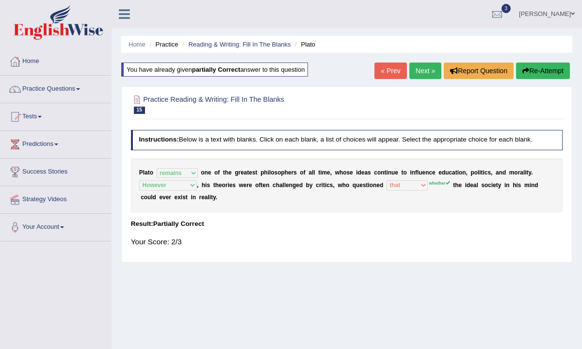
click at [536, 79] on button "Re-Attempt" at bounding box center [543, 71] width 54 height 16
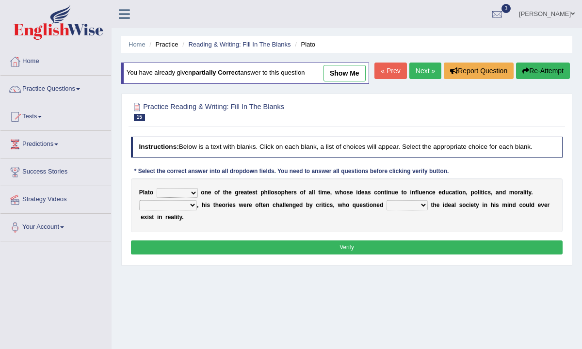
click at [166, 198] on select "keeps comes claims remains" at bounding box center [177, 193] width 41 height 10
select select "remains"
click at [157, 198] on select "keeps comes claims remains" at bounding box center [177, 193] width 41 height 10
click at [166, 210] on select "Notwithstanding So However Whatever" at bounding box center [168, 205] width 58 height 10
select select "However"
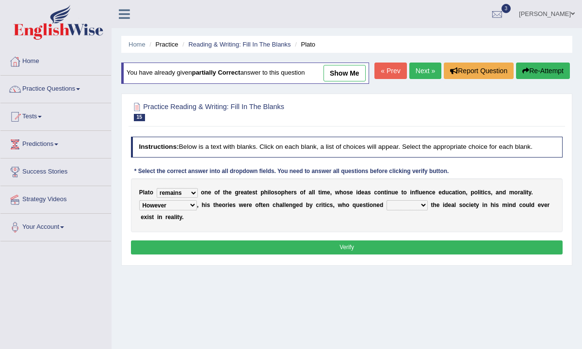
click at [139, 210] on select "Notwithstanding So However Whatever" at bounding box center [168, 205] width 58 height 10
click at [410, 210] on select "which what that whether" at bounding box center [406, 205] width 41 height 10
select select "whether"
click at [386, 210] on select "which what that whether" at bounding box center [406, 205] width 41 height 10
click at [399, 255] on button "Verify" at bounding box center [347, 247] width 432 height 14
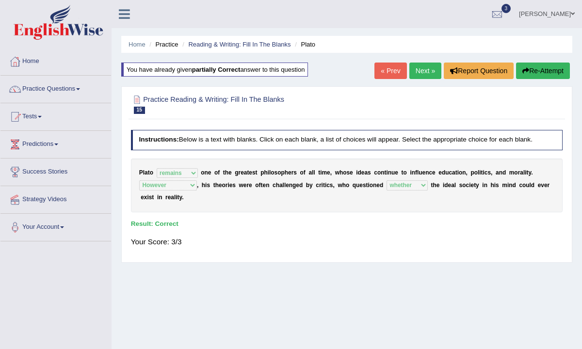
click at [420, 78] on link "Next »" at bounding box center [425, 71] width 32 height 16
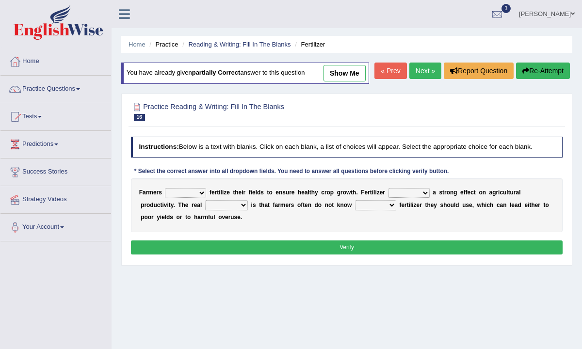
click at [191, 198] on select "must should need can" at bounding box center [185, 193] width 41 height 10
select select "should"
click at [165, 198] on select "must should need can" at bounding box center [185, 193] width 41 height 10
click at [417, 198] on select "has had have having" at bounding box center [408, 193] width 41 height 10
click at [388, 198] on select "has had have having" at bounding box center [408, 193] width 41 height 10
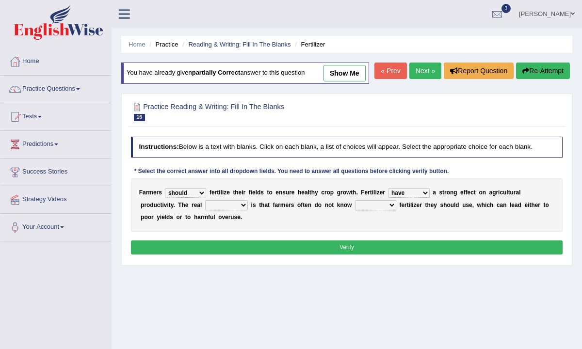
click at [411, 198] on select "has had have having" at bounding box center [408, 193] width 41 height 10
select select "has"
click at [388, 198] on select "has had have having" at bounding box center [408, 193] width 41 height 10
click at [242, 210] on select "problem question conclusion answer" at bounding box center [226, 205] width 43 height 10
click at [205, 210] on select "problem question conclusion answer" at bounding box center [226, 205] width 43 height 10
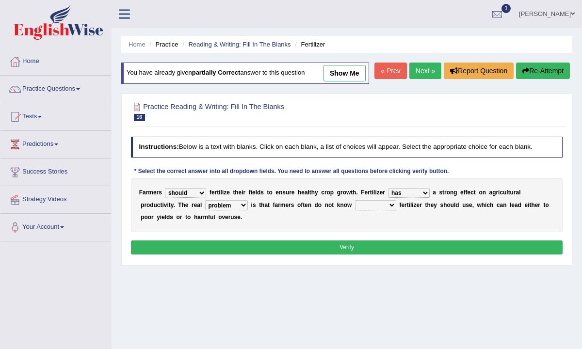
click at [232, 210] on select "problem question conclusion answer" at bounding box center [226, 205] width 43 height 10
select select "question"
click at [205, 210] on select "problem question conclusion answer" at bounding box center [226, 205] width 43 height 10
click at [383, 210] on select "how much how many however so much" at bounding box center [375, 205] width 41 height 10
select select "how much"
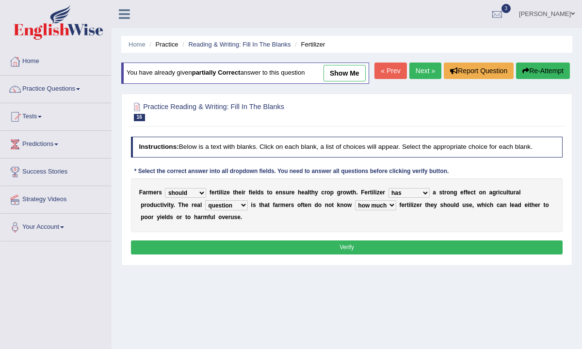
click at [355, 210] on select "how much how many however so much" at bounding box center [375, 205] width 41 height 10
click at [231, 210] on select "problem question conclusion answer" at bounding box center [226, 205] width 43 height 10
click at [288, 255] on button "Verify" at bounding box center [347, 247] width 432 height 14
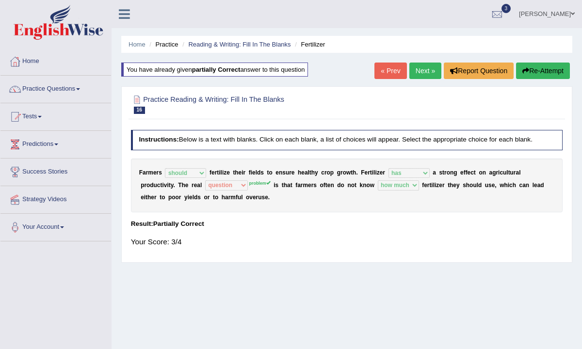
click at [548, 71] on button "Re-Attempt" at bounding box center [543, 71] width 54 height 16
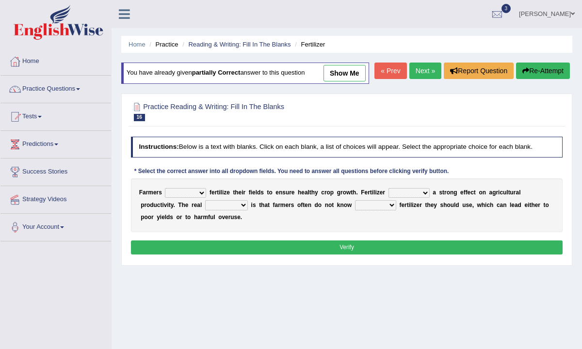
click at [196, 198] on select "must should need can" at bounding box center [185, 193] width 41 height 10
select select "should"
click at [165, 198] on select "must should need can" at bounding box center [185, 193] width 41 height 10
click at [394, 198] on select "has had have having" at bounding box center [408, 193] width 41 height 10
select select "has"
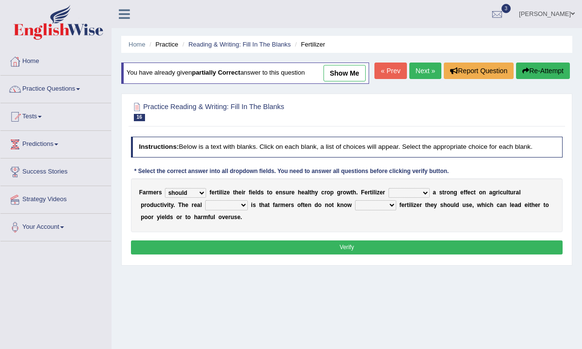
click at [388, 198] on select "has had have having" at bounding box center [408, 193] width 41 height 10
click at [234, 210] on select "problem question conclusion answer" at bounding box center [226, 205] width 43 height 10
select select "problem"
click at [205, 210] on select "problem question conclusion answer" at bounding box center [226, 205] width 43 height 10
click at [373, 210] on select "how much how many however so much" at bounding box center [375, 205] width 41 height 10
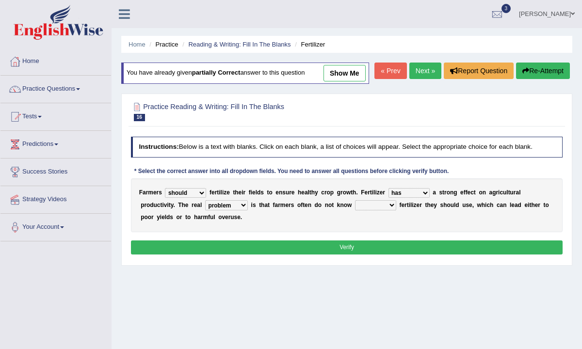
select select "how much"
click at [355, 210] on select "how much how many however so much" at bounding box center [375, 205] width 41 height 10
click at [360, 255] on button "Verify" at bounding box center [347, 247] width 432 height 14
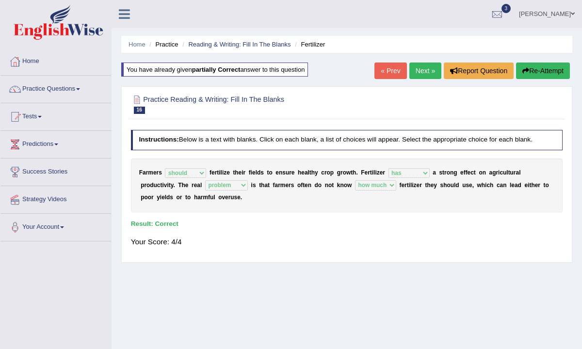
click at [418, 74] on link "Next »" at bounding box center [425, 71] width 32 height 16
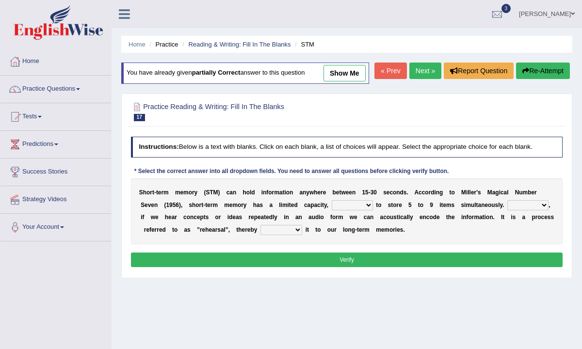
click at [368, 210] on select "being able is able be able unable" at bounding box center [352, 205] width 41 height 10
click at [332, 210] on select "being able is able be able unable" at bounding box center [352, 205] width 41 height 10
click at [361, 210] on select "being able is able be able unable" at bounding box center [352, 205] width 41 height 10
select select "be able"
click at [332, 210] on select "being able is able be able unable" at bounding box center [352, 205] width 41 height 10
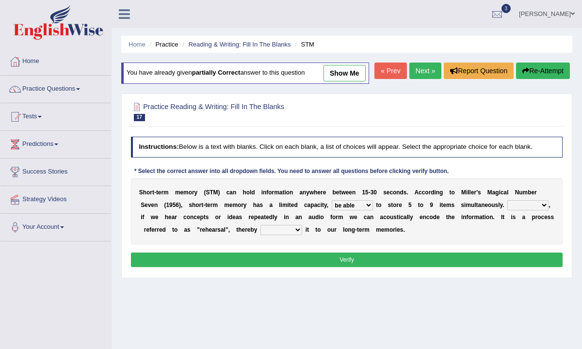
click at [522, 210] on select "However So Moreover Therefore" at bounding box center [527, 205] width 41 height 10
select select "However"
click at [507, 210] on select "However So Moreover Therefore" at bounding box center [527, 205] width 41 height 10
click at [288, 235] on select "commit commits commiting commited" at bounding box center [281, 230] width 42 height 10
select select "commited"
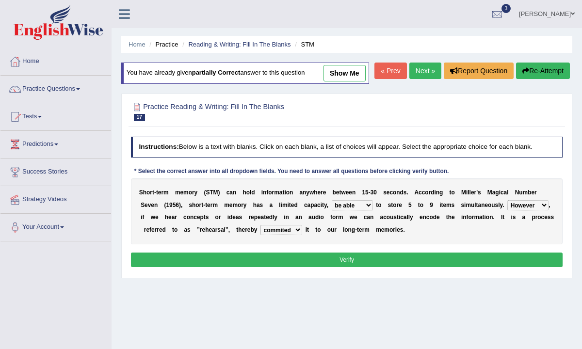
click at [260, 235] on select "commit commits commiting commited" at bounding box center [281, 230] width 42 height 10
click at [289, 267] on button "Verify" at bounding box center [347, 260] width 432 height 14
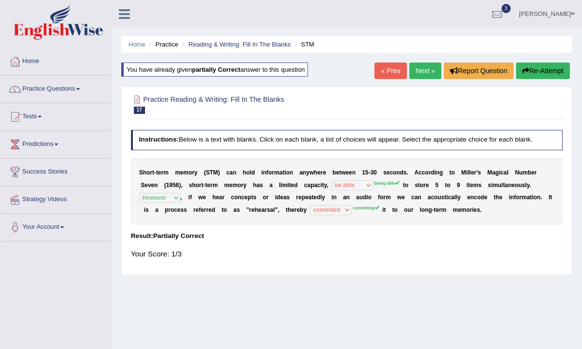
click at [544, 68] on button "Re-Attempt" at bounding box center [543, 71] width 54 height 16
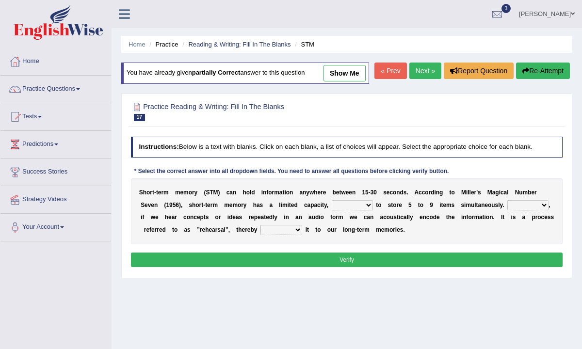
click at [346, 210] on select "being able is able be able unable" at bounding box center [352, 205] width 41 height 10
select select "being able"
click at [332, 210] on select "being able is able be able unable" at bounding box center [352, 205] width 41 height 10
click at [539, 210] on select "However So Moreover Therefore" at bounding box center [527, 205] width 41 height 10
select select "However"
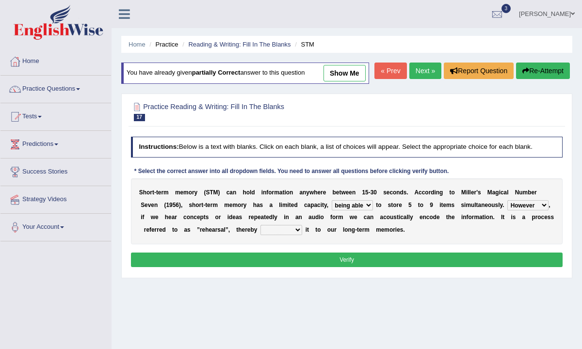
click at [507, 210] on select "However So Moreover Therefore" at bounding box center [527, 205] width 41 height 10
click at [273, 235] on select "commit commits commiting commited" at bounding box center [281, 230] width 42 height 10
select select "commiting"
click at [260, 235] on select "commit commits commiting commited" at bounding box center [281, 230] width 42 height 10
click at [325, 267] on button "Verify" at bounding box center [347, 260] width 432 height 14
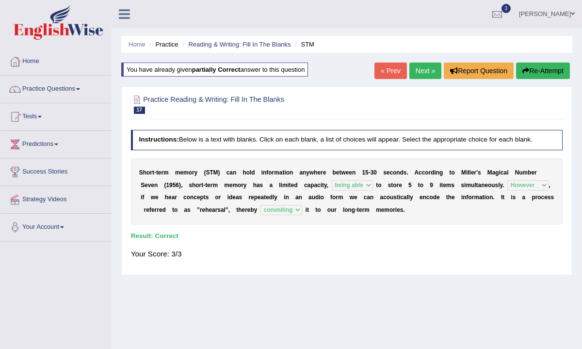
click at [417, 77] on link "Next »" at bounding box center [425, 71] width 32 height 16
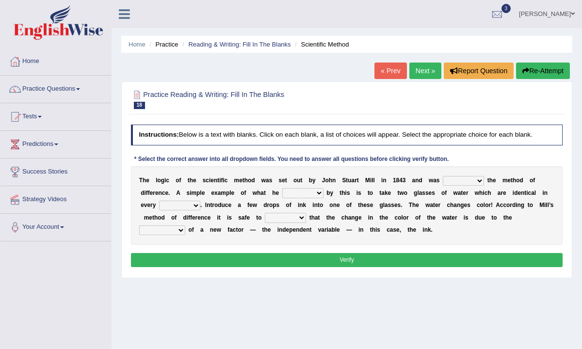
click at [468, 182] on select "pointed claimed demanded named" at bounding box center [463, 181] width 41 height 10
select select "named"
click at [443, 176] on select "pointed claimed demanded named" at bounding box center [463, 181] width 41 height 10
click at [315, 194] on select "capped charged found meant" at bounding box center [302, 193] width 41 height 10
select select "meant"
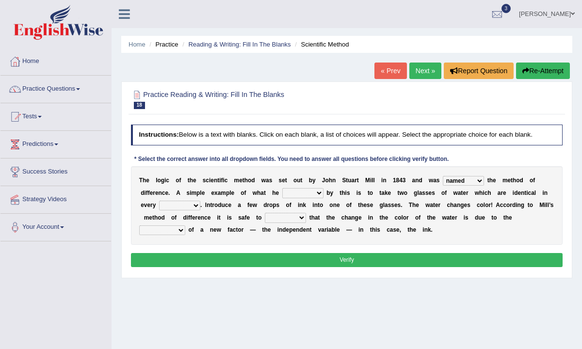
click at [282, 188] on select "capped charged found meant" at bounding box center [302, 193] width 41 height 10
click at [198, 204] on select "thought identity measure respect" at bounding box center [179, 206] width 41 height 10
select select "measure"
click at [159, 201] on select "thought identity measure respect" at bounding box center [179, 206] width 41 height 10
click at [298, 217] on select "assume discuss prefer acclaim" at bounding box center [285, 218] width 41 height 10
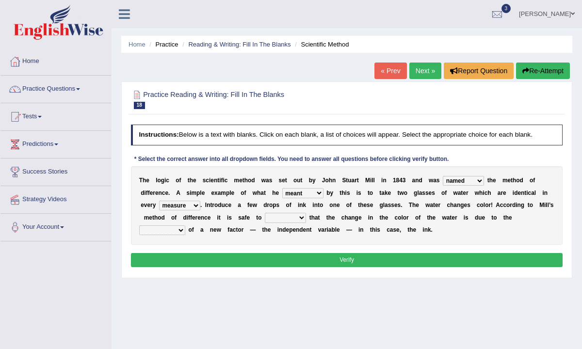
select select "prefer"
click at [265, 213] on select "assume discuss prefer acclaim" at bounding box center [285, 218] width 41 height 10
click at [166, 232] on select "introduction magnitude preparation purification" at bounding box center [162, 230] width 46 height 10
select select "introduction"
click at [139, 225] on select "introduction magnitude preparation purification" at bounding box center [162, 230] width 46 height 10
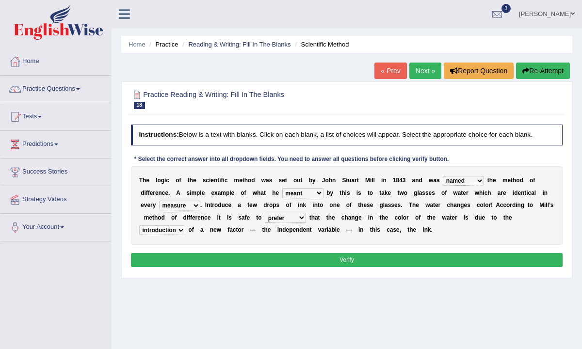
click at [194, 258] on button "Verify" at bounding box center [347, 260] width 432 height 14
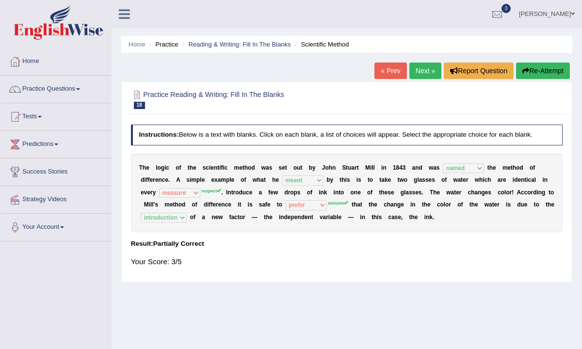
click at [542, 73] on button "Re-Attempt" at bounding box center [543, 71] width 54 height 16
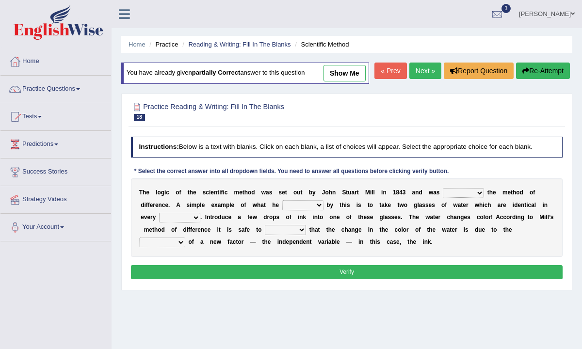
click at [460, 198] on select "pointed claimed demanded named" at bounding box center [463, 193] width 41 height 10
select select "named"
click at [443, 198] on select "pointed claimed demanded named" at bounding box center [463, 193] width 41 height 10
click at [305, 210] on select "capped charged found meant" at bounding box center [302, 205] width 41 height 10
select select "meant"
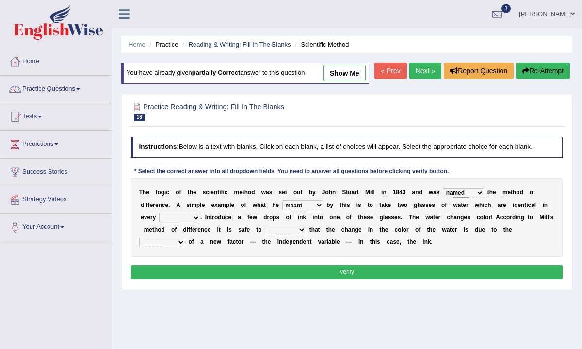
click at [282, 210] on select "capped charged found meant" at bounding box center [302, 205] width 41 height 10
click at [184, 223] on select "thought identity measure respect" at bounding box center [179, 218] width 41 height 10
select select "respect"
click at [159, 223] on select "thought identity measure respect" at bounding box center [179, 218] width 41 height 10
click at [295, 235] on select "assume discuss prefer acclaim" at bounding box center [285, 230] width 41 height 10
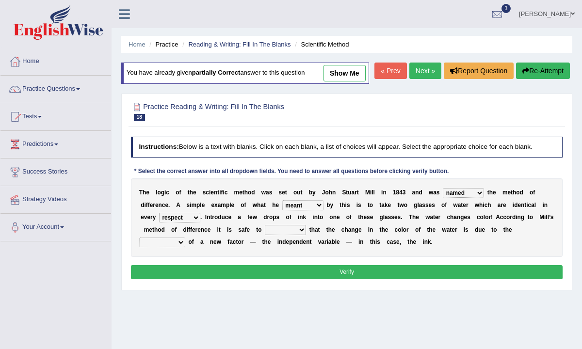
select select "assume"
click at [265, 235] on select "assume discuss prefer acclaim" at bounding box center [285, 230] width 41 height 10
click at [166, 247] on select "introduction magnitude preparation purification" at bounding box center [162, 243] width 46 height 10
select select "introduction"
click at [139, 247] on select "introduction magnitude preparation purification" at bounding box center [162, 243] width 46 height 10
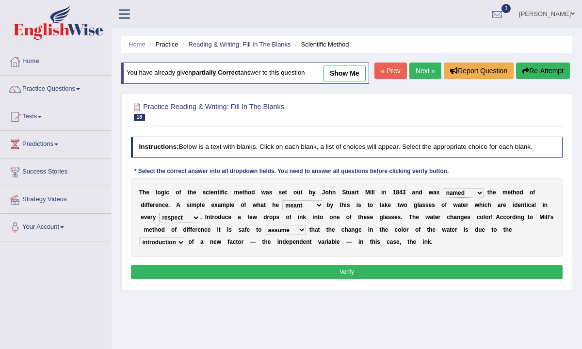
click at [220, 279] on button "Verify" at bounding box center [347, 272] width 432 height 14
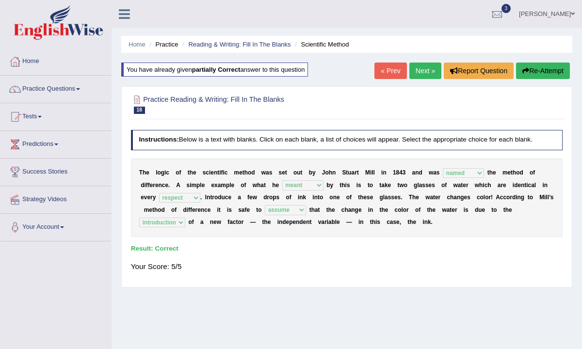
click at [421, 62] on div "Home Practice Reading & Writing: Fill In The Blanks Scientific Method You have …" at bounding box center [347, 242] width 470 height 485
click at [419, 67] on link "Next »" at bounding box center [425, 71] width 32 height 16
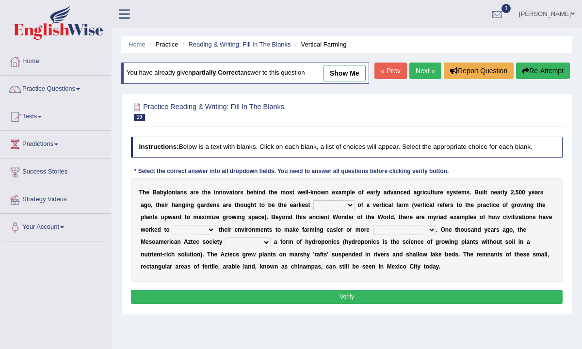
click at [332, 210] on select "prototype failure discredit protocol" at bounding box center [333, 205] width 41 height 10
select select "prototype"
click at [313, 210] on select "prototype failure discredit protocol" at bounding box center [333, 205] width 41 height 10
click at [206, 235] on select "manipulate escape respect disarrange" at bounding box center [194, 230] width 43 height 10
select select "manipulate"
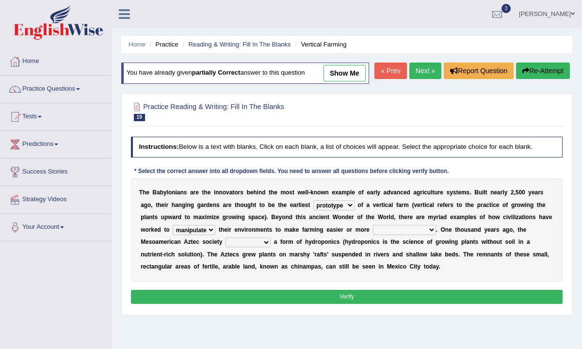
click at [173, 235] on select "manipulate escape respect disarrange" at bounding box center [194, 230] width 43 height 10
click at [394, 235] on select "productive constructive connective counterproductive" at bounding box center [404, 230] width 63 height 10
select select "productive"
click at [373, 235] on select "productive constructive connective counterproductive" at bounding box center [404, 230] width 63 height 10
click at [249, 247] on select "domineered volunteered pioneered engineered" at bounding box center [247, 243] width 45 height 10
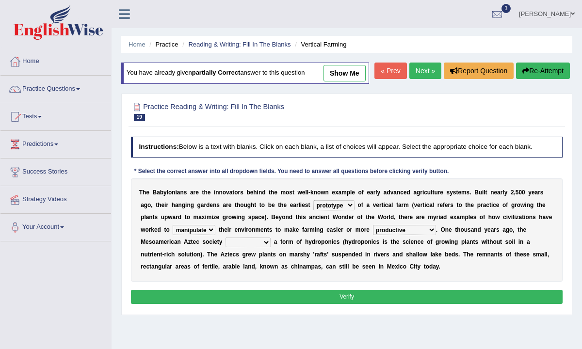
select select "volunteered"
click at [226, 247] on select "domineered volunteered pioneered engineered" at bounding box center [247, 243] width 45 height 10
click at [330, 304] on button "Verify" at bounding box center [347, 297] width 432 height 14
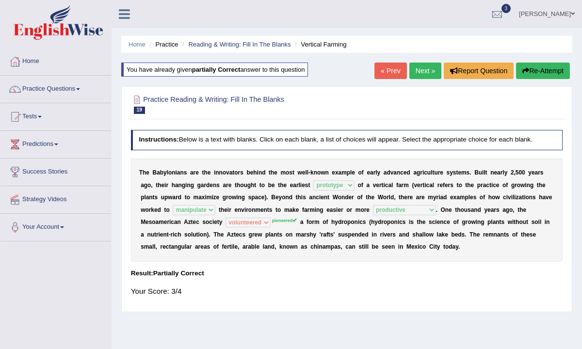
click at [424, 72] on link "Next »" at bounding box center [425, 71] width 32 height 16
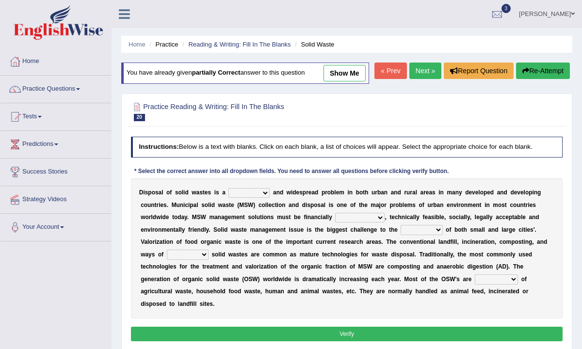
click at [249, 198] on select "slanting stinging stalling shafting" at bounding box center [248, 193] width 41 height 10
select select "shafting"
click at [228, 198] on select "slanting stinging stalling shafting" at bounding box center [248, 193] width 41 height 10
click at [351, 223] on select "unattainable sustainable objectionable treasonable" at bounding box center [359, 218] width 49 height 10
select select "sustainable"
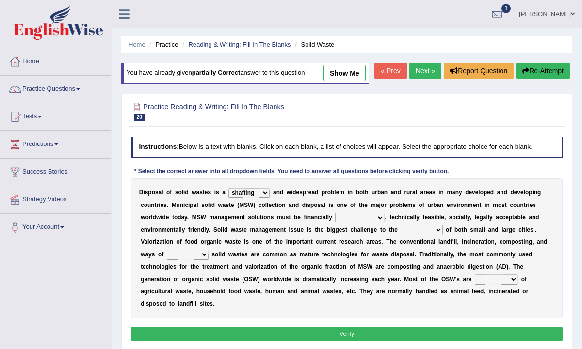
click at [335, 223] on select "unattainable sustainable objectionable treasonable" at bounding box center [359, 218] width 49 height 10
click at [246, 198] on select "slanting stinging stalling shafting" at bounding box center [248, 193] width 41 height 10
click at [228, 198] on select "slanting stinging stalling shafting" at bounding box center [248, 193] width 41 height 10
click at [252, 198] on select "slanting stinging stalling shafting" at bounding box center [248, 193] width 41 height 10
click at [228, 198] on select "slanting stinging stalling shafting" at bounding box center [248, 193] width 41 height 10
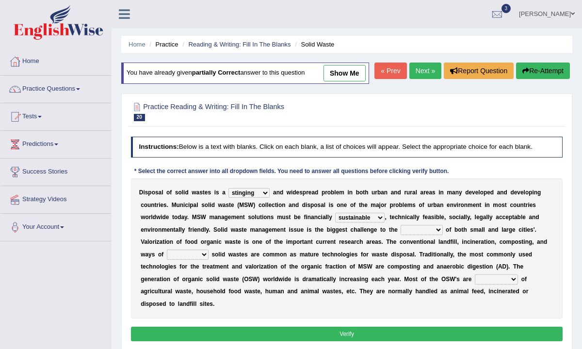
click at [261, 198] on select "slanting stinging stalling shafting" at bounding box center [248, 193] width 41 height 10
select select "slanting"
click at [228, 198] on select "slanting stinging stalling shafting" at bounding box center [248, 193] width 41 height 10
click at [431, 235] on select "plants culture authorities history" at bounding box center [421, 230] width 42 height 10
select select "authorities"
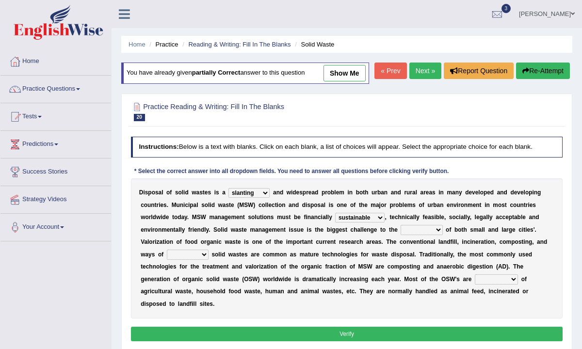
click at [400, 235] on select "plants culture authorities history" at bounding box center [421, 230] width 42 height 10
click at [186, 259] on select "reserving preserving deserving handling" at bounding box center [188, 255] width 42 height 10
select select "handling"
click at [167, 259] on select "reserving preserving deserving handling" at bounding box center [188, 255] width 42 height 10
click at [497, 284] on select "composed disposed composing disposing" at bounding box center [496, 279] width 43 height 10
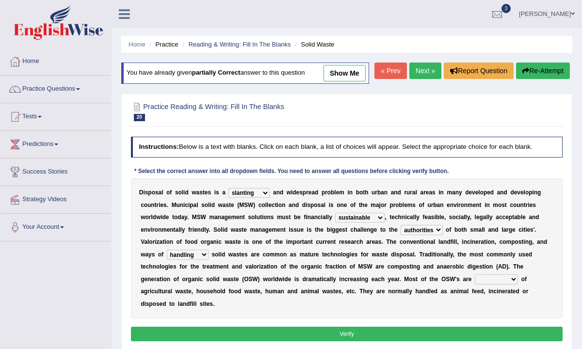
select select "composed"
click at [475, 284] on select "composed disposed composing disposing" at bounding box center [496, 279] width 43 height 10
click at [467, 341] on button "Verify" at bounding box center [347, 334] width 432 height 14
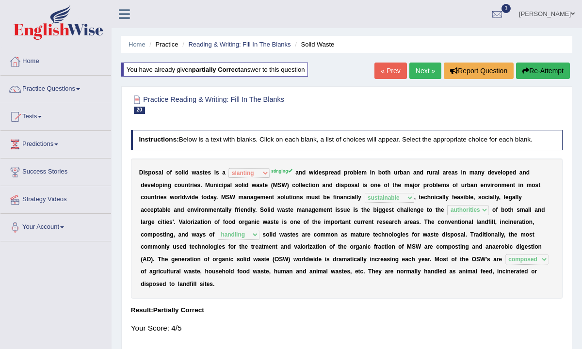
click at [540, 68] on button "Re-Attempt" at bounding box center [543, 71] width 54 height 16
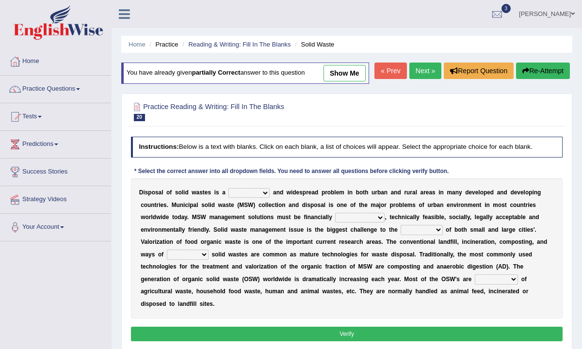
click at [241, 198] on select "slanting stinging stalling shafting" at bounding box center [248, 193] width 41 height 10
select select "stinging"
click at [228, 198] on select "slanting stinging stalling shafting" at bounding box center [248, 193] width 41 height 10
click at [367, 223] on select "unattainable sustainable objectionable treasonable" at bounding box center [359, 218] width 49 height 10
select select "sustainable"
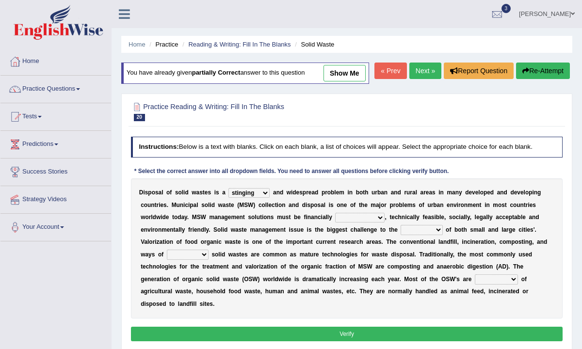
click at [335, 223] on select "unattainable sustainable objectionable treasonable" at bounding box center [359, 218] width 49 height 10
click at [417, 235] on select "plants culture authorities history" at bounding box center [421, 230] width 42 height 10
select select "authorities"
click at [400, 235] on select "plants culture authorities history" at bounding box center [421, 230] width 42 height 10
click at [178, 259] on select "reserving preserving deserving handling" at bounding box center [188, 255] width 42 height 10
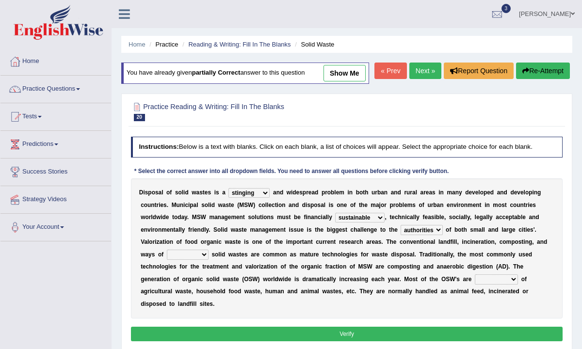
select select "handling"
click at [167, 259] on select "reserving preserving deserving handling" at bounding box center [188, 255] width 42 height 10
click at [501, 292] on div "D i s p o s a l o f s o l i d w a s t e s i s a slanting stinging stalling shaf…" at bounding box center [347, 248] width 432 height 140
click at [500, 284] on select "composed disposed composing disposing" at bounding box center [496, 279] width 43 height 10
select select "composed"
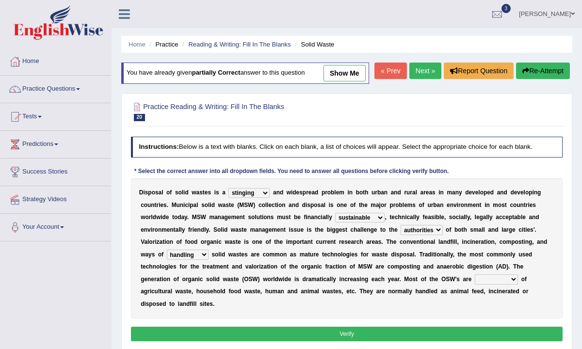
click at [475, 284] on select "composed disposed composing disposing" at bounding box center [496, 279] width 43 height 10
click at [457, 341] on button "Verify" at bounding box center [347, 334] width 432 height 14
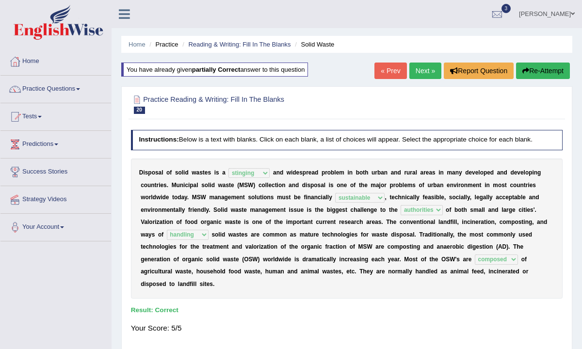
click at [34, 61] on link "Home" at bounding box center [55, 60] width 111 height 24
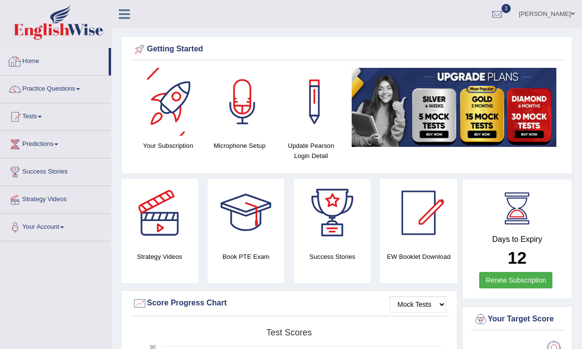
click at [41, 63] on link "Home" at bounding box center [54, 60] width 108 height 24
click at [504, 8] on div at bounding box center [497, 14] width 15 height 15
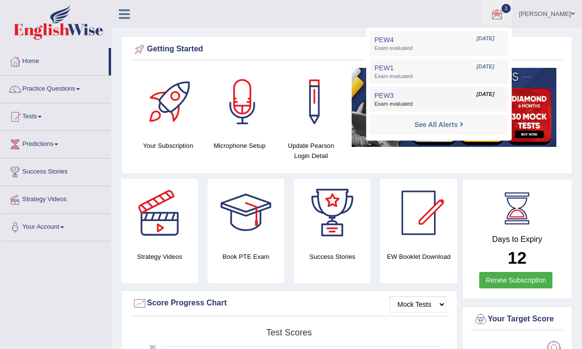
click at [394, 98] on span "PEW3" at bounding box center [383, 96] width 19 height 8
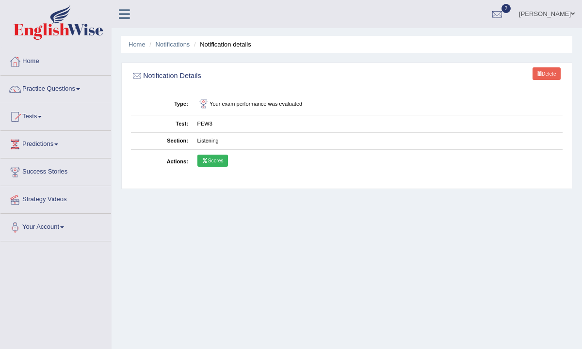
click at [215, 164] on link "Scores" at bounding box center [212, 161] width 31 height 13
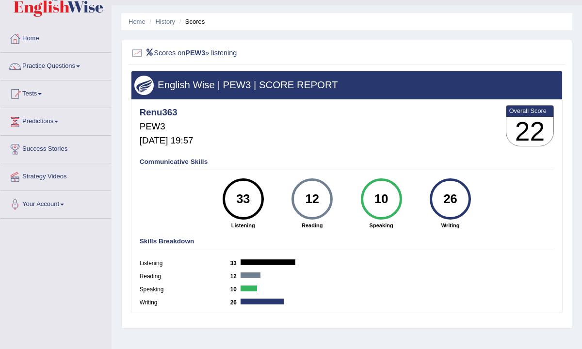
scroll to position [29, 0]
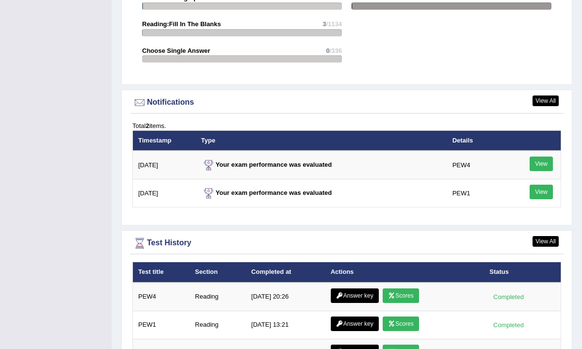
scroll to position [1214, 0]
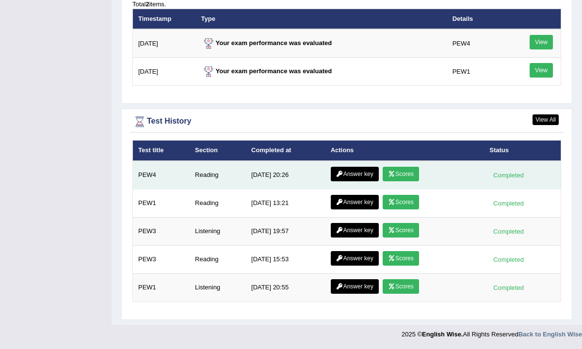
click at [408, 171] on link "Scores" at bounding box center [401, 174] width 36 height 15
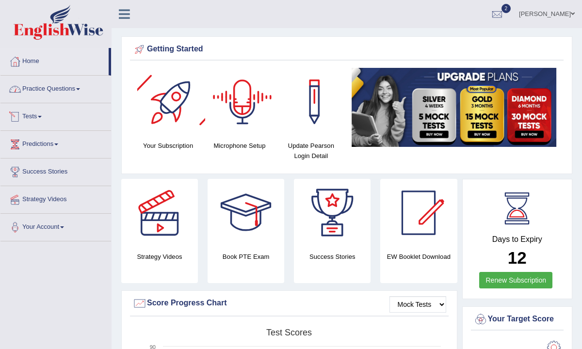
click at [53, 94] on link "Practice Questions" at bounding box center [55, 88] width 111 height 24
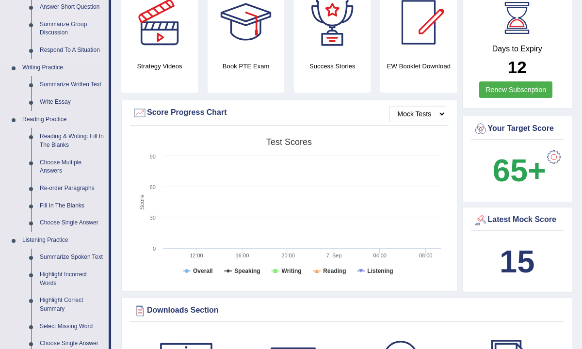
scroll to position [194, 0]
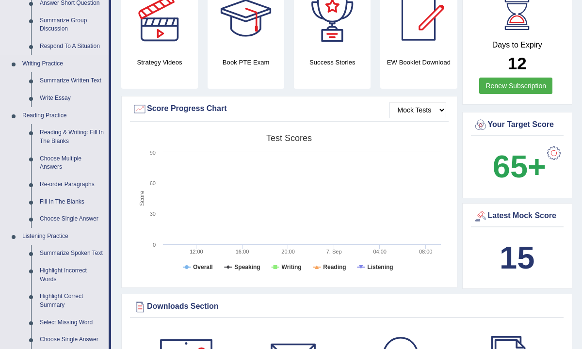
click at [51, 181] on link "Re-order Paragraphs" at bounding box center [71, 184] width 73 height 17
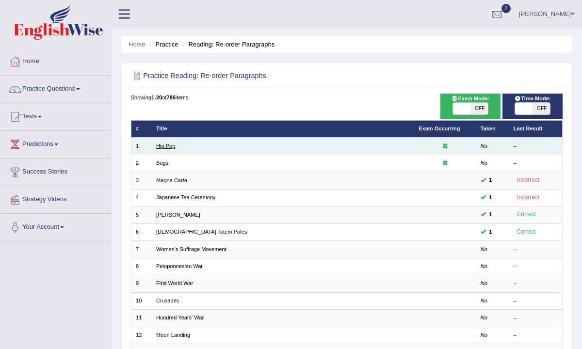
click at [175, 143] on link "Hip Pop" at bounding box center [165, 146] width 19 height 6
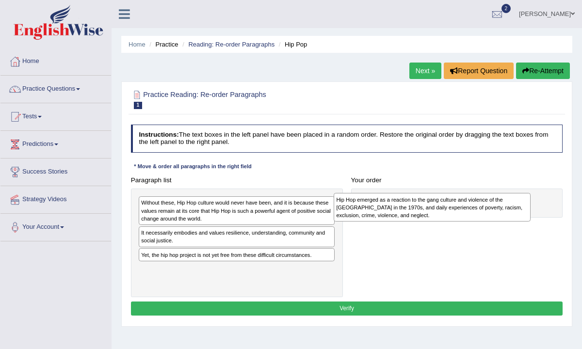
drag, startPoint x: 175, startPoint y: 214, endPoint x: 407, endPoint y: 214, distance: 231.8
click at [407, 214] on div "Hip Hop emerged as a reaction to the gang culture and violence of the [GEOGRAPH…" at bounding box center [432, 207] width 197 height 28
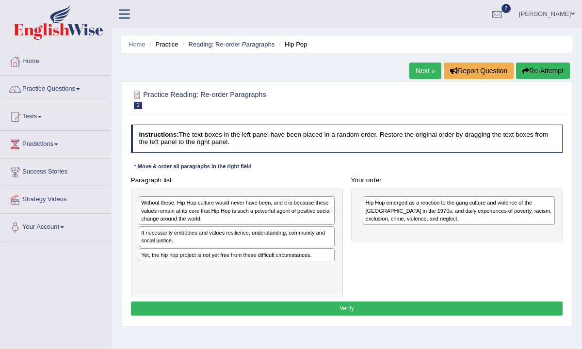
click at [238, 238] on div "It necessarily embodies and values resilience, understanding, community and soc…" at bounding box center [237, 236] width 196 height 21
click at [230, 214] on div "Without these, Hip Hop culture would never have been, and it is because these v…" at bounding box center [237, 210] width 196 height 29
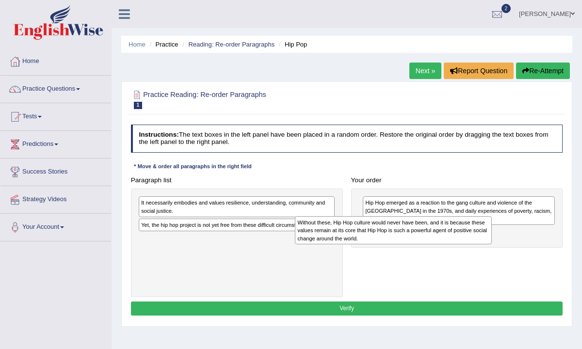
drag, startPoint x: 247, startPoint y: 221, endPoint x: 432, endPoint y: 248, distance: 186.7
click at [432, 248] on div "Paragraph list Without these, Hip Hop culture would never have been, and it is …" at bounding box center [347, 235] width 440 height 124
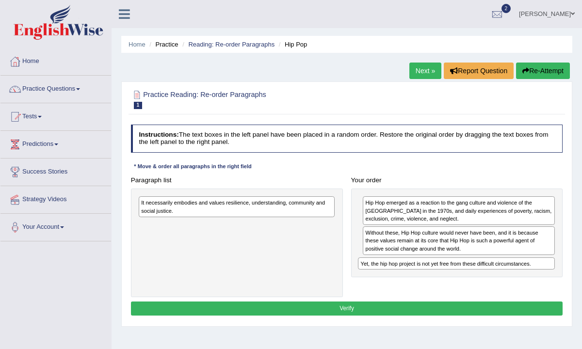
drag, startPoint x: 228, startPoint y: 226, endPoint x: 487, endPoint y: 279, distance: 264.2
click at [487, 279] on div "Paragraph list It necessarily embodies and values resilience, understanding, co…" at bounding box center [347, 235] width 440 height 124
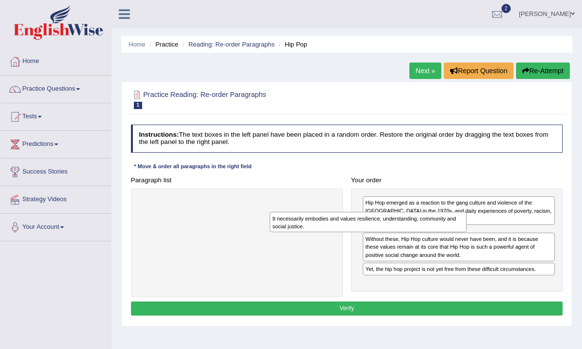
drag, startPoint x: 270, startPoint y: 207, endPoint x: 427, endPoint y: 230, distance: 158.3
click at [427, 230] on div "It necessarily embodies and values resilience, understanding, community and soc…" at bounding box center [368, 222] width 197 height 20
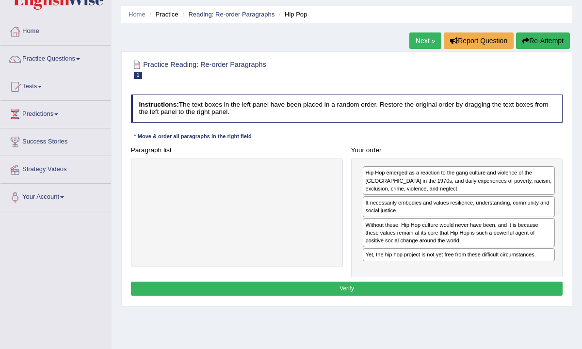
scroll to position [39, 0]
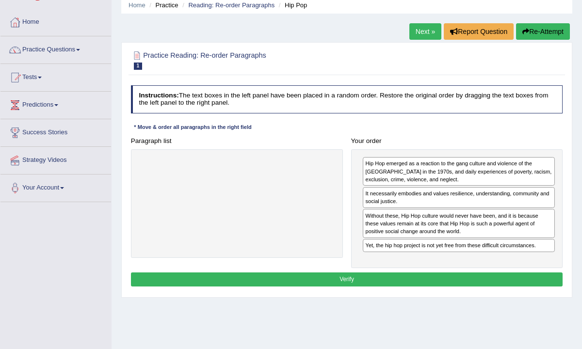
click at [391, 276] on button "Verify" at bounding box center [347, 279] width 432 height 14
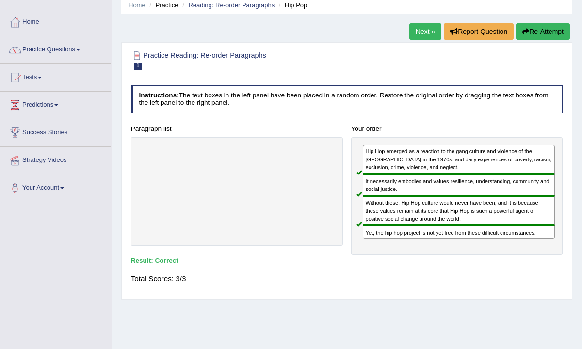
click at [423, 38] on link "Next »" at bounding box center [425, 31] width 32 height 16
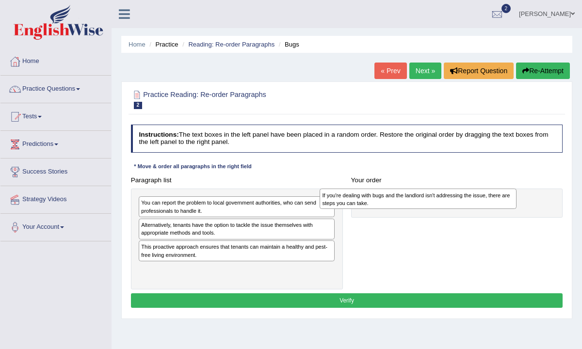
drag, startPoint x: 183, startPoint y: 233, endPoint x: 397, endPoint y: 206, distance: 215.1
click at [397, 206] on div "If you're dealing with bugs and the landlord isn't addressing the issue, there …" at bounding box center [418, 199] width 197 height 20
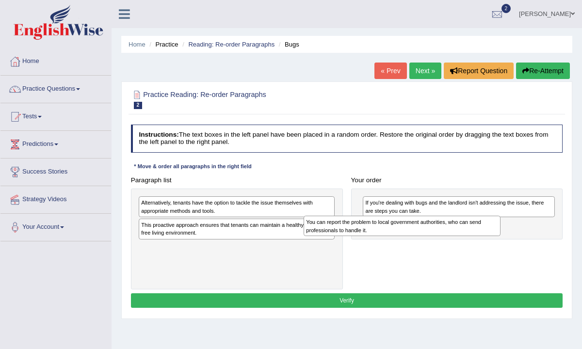
drag, startPoint x: 196, startPoint y: 211, endPoint x: 393, endPoint y: 239, distance: 198.7
click at [393, 239] on div "Paragraph list You can report the problem to local government authorities, who …" at bounding box center [347, 231] width 440 height 116
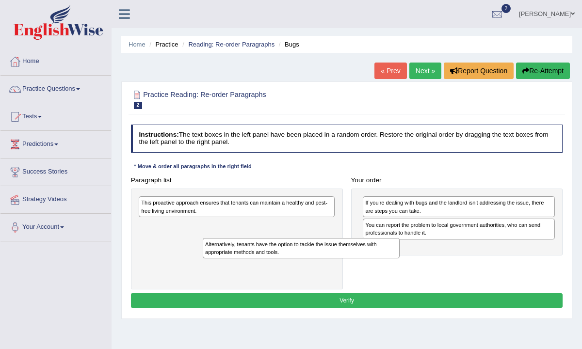
drag, startPoint x: 287, startPoint y: 212, endPoint x: 399, endPoint y: 271, distance: 126.9
click at [399, 271] on div "Paragraph list Alternatively, tenants have the option to tackle the issue thems…" at bounding box center [347, 231] width 440 height 116
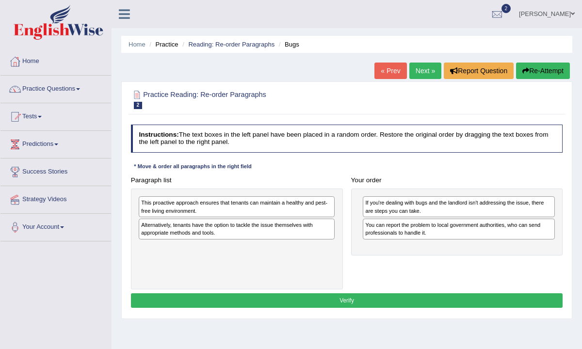
drag, startPoint x: 396, startPoint y: 279, endPoint x: 337, endPoint y: 234, distance: 73.7
click at [396, 279] on div "Paragraph list This proactive approach ensures that tenants can maintain a heal…" at bounding box center [347, 231] width 440 height 116
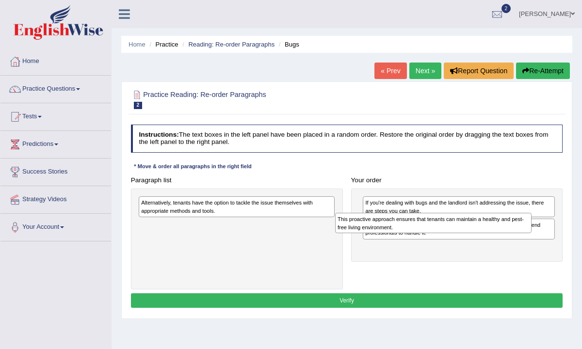
drag, startPoint x: 290, startPoint y: 207, endPoint x: 524, endPoint y: 230, distance: 234.4
click at [524, 230] on div "This proactive approach ensures that tenants can maintain a healthy and pest-fr…" at bounding box center [433, 223] width 197 height 20
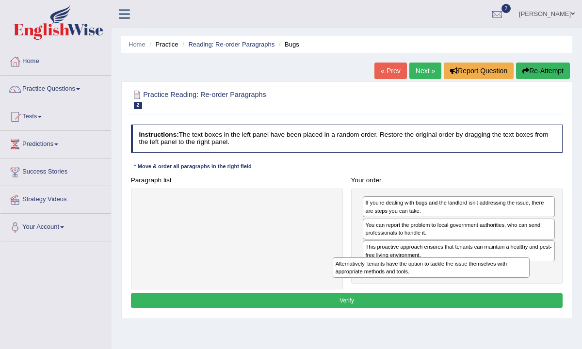
drag, startPoint x: 279, startPoint y: 209, endPoint x: 511, endPoint y: 286, distance: 244.1
click at [511, 286] on div "Paragraph list Alternatively, tenants have the option to tackle the issue thems…" at bounding box center [347, 231] width 440 height 116
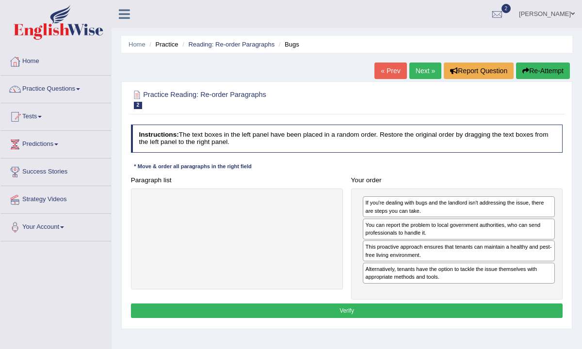
click at [446, 304] on button "Verify" at bounding box center [347, 311] width 432 height 14
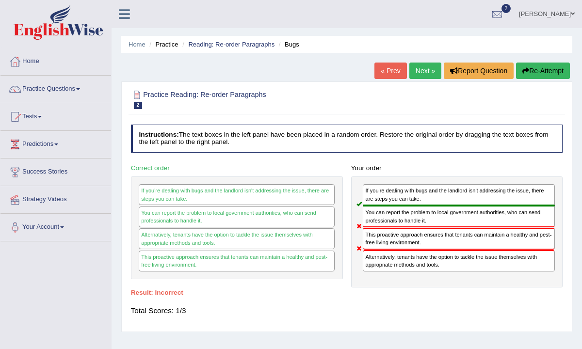
click at [562, 77] on button "Re-Attempt" at bounding box center [543, 71] width 54 height 16
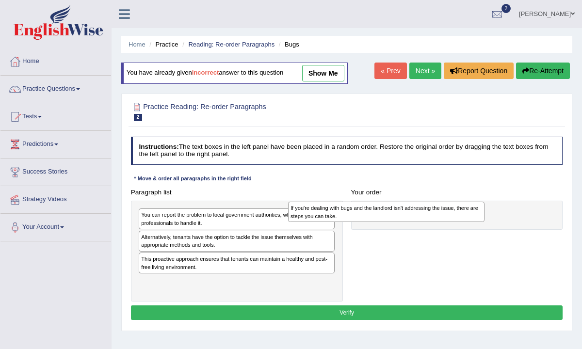
drag, startPoint x: 207, startPoint y: 237, endPoint x: 408, endPoint y: 214, distance: 202.5
click at [408, 214] on div "If you're dealing with bugs and the landlord isn't addressing the issue, there …" at bounding box center [386, 212] width 197 height 20
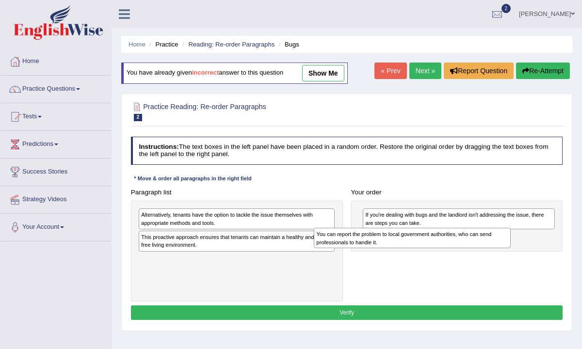
drag, startPoint x: 241, startPoint y: 218, endPoint x: 450, endPoint y: 251, distance: 211.1
click at [450, 248] on div "You can report the problem to local government authorities, who can send profes…" at bounding box center [412, 238] width 197 height 20
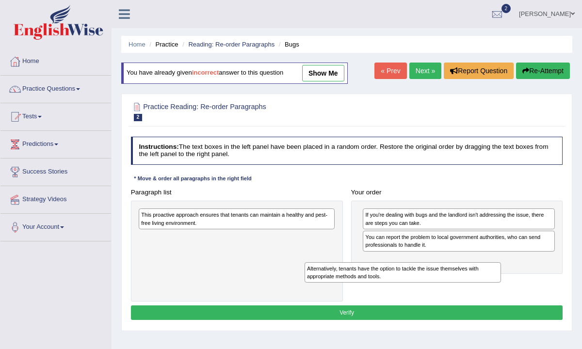
drag, startPoint x: 258, startPoint y: 216, endPoint x: 455, endPoint y: 284, distance: 208.5
click at [455, 284] on div "Paragraph list Alternatively, tenants have the option to tackle the issue thems…" at bounding box center [347, 243] width 440 height 116
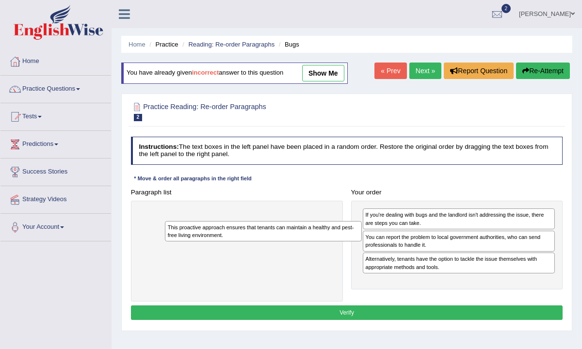
drag, startPoint x: 267, startPoint y: 218, endPoint x: 401, endPoint y: 266, distance: 143.2
click at [401, 266] on div "Paragraph list This proactive approach ensures that tenants can maintain a heal…" at bounding box center [347, 243] width 440 height 116
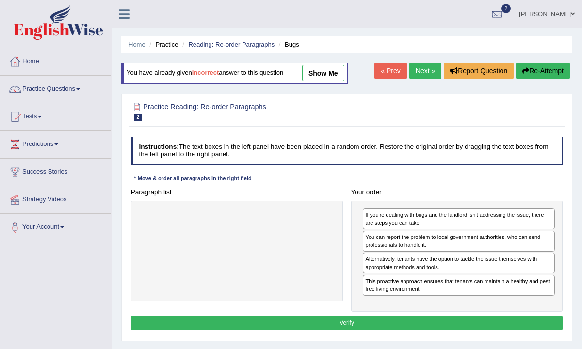
click at [371, 311] on div "Instructions: The text boxes in the left panel have been placed in a random ord…" at bounding box center [346, 235] width 436 height 204
click at [368, 316] on button "Verify" at bounding box center [347, 323] width 432 height 14
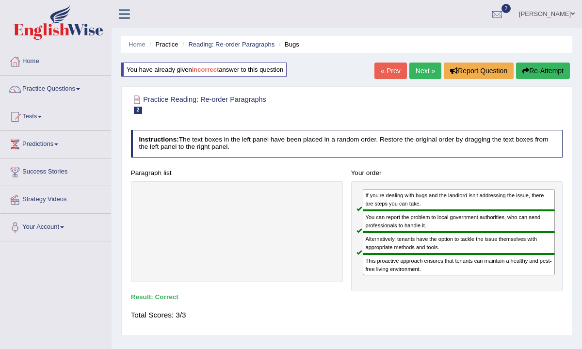
click at [428, 65] on link "Next »" at bounding box center [425, 71] width 32 height 16
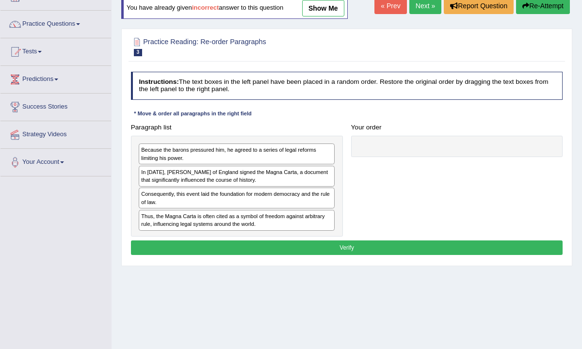
scroll to position [66, 0]
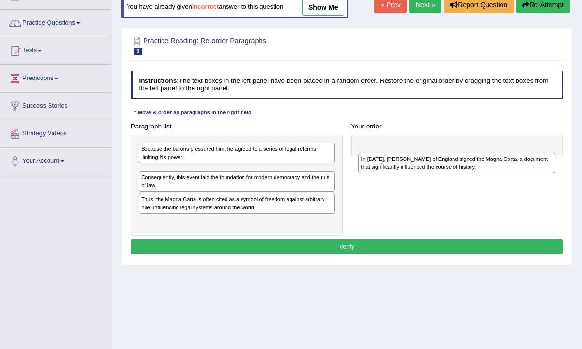
drag, startPoint x: 212, startPoint y: 178, endPoint x: 472, endPoint y: 173, distance: 259.9
click at [472, 173] on div "Paragraph list Because the barons pressured him, he agreed to a series of legal…" at bounding box center [347, 177] width 440 height 116
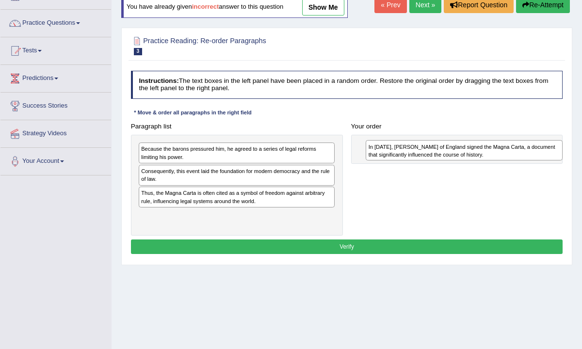
drag, startPoint x: 254, startPoint y: 175, endPoint x: 523, endPoint y: 154, distance: 269.9
click at [523, 154] on div "In [DATE], [PERSON_NAME] of England signed the Magna Carta, a document that sig…" at bounding box center [464, 150] width 197 height 20
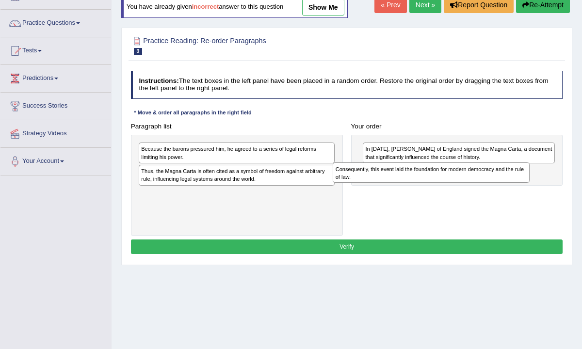
drag, startPoint x: 200, startPoint y: 176, endPoint x: 432, endPoint y: 182, distance: 232.8
click at [432, 182] on div "Consequently, this event laid the foundation for modern democracy and the rule …" at bounding box center [431, 172] width 197 height 20
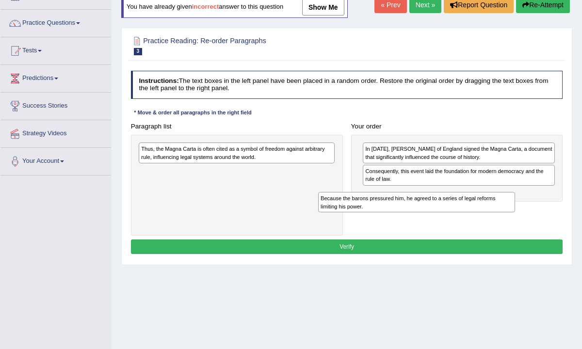
drag, startPoint x: 263, startPoint y: 157, endPoint x: 479, endPoint y: 215, distance: 223.9
click at [479, 215] on div "Paragraph list Because the barons pressured him, he agreed to a series of legal…" at bounding box center [347, 177] width 440 height 116
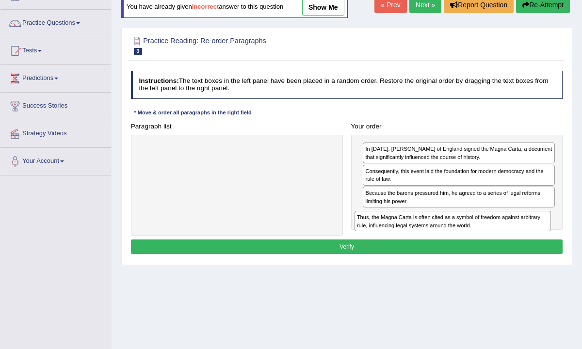
drag, startPoint x: 266, startPoint y: 149, endPoint x: 520, endPoint y: 230, distance: 267.3
click at [520, 231] on div "Paragraph list Thus, the Magna Carta is often cited as a symbol of freedom agai…" at bounding box center [347, 177] width 440 height 116
drag, startPoint x: 442, startPoint y: 174, endPoint x: 444, endPoint y: 235, distance: 61.1
click at [444, 235] on div "Instructions: The text boxes in the left panel have been placed in a random ord…" at bounding box center [346, 163] width 436 height 193
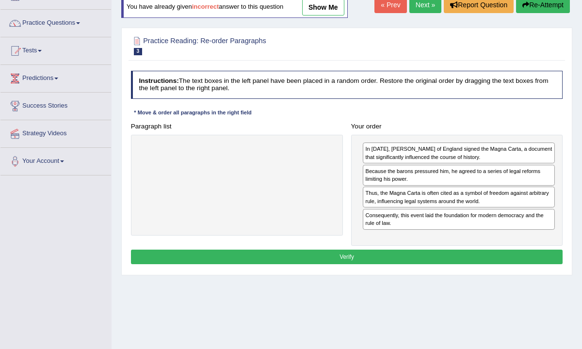
click at [419, 258] on button "Verify" at bounding box center [347, 257] width 432 height 14
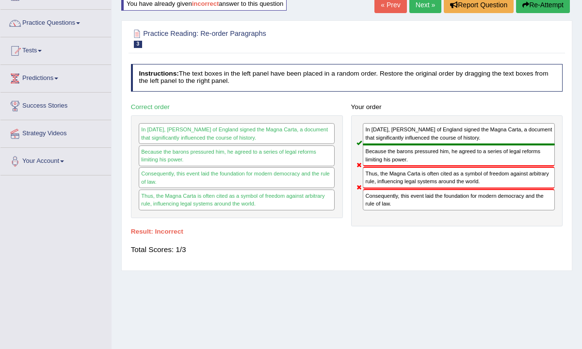
click at [414, 3] on link "Next »" at bounding box center [425, 5] width 32 height 16
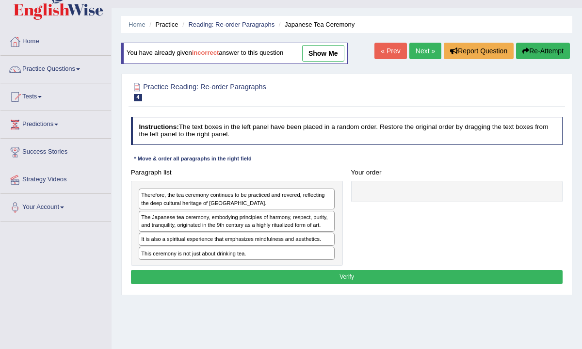
scroll to position [22, 0]
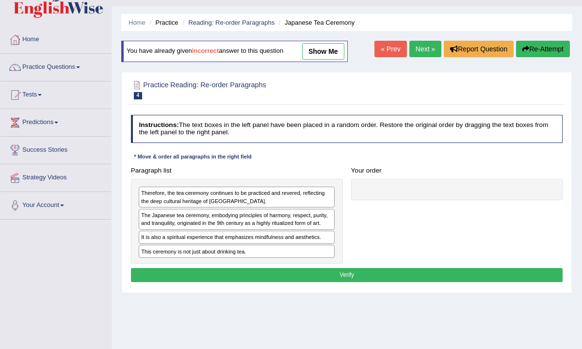
click at [387, 48] on link "« Prev" at bounding box center [390, 49] width 32 height 16
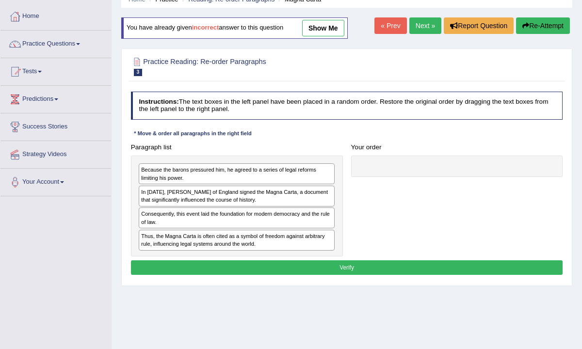
scroll to position [53, 0]
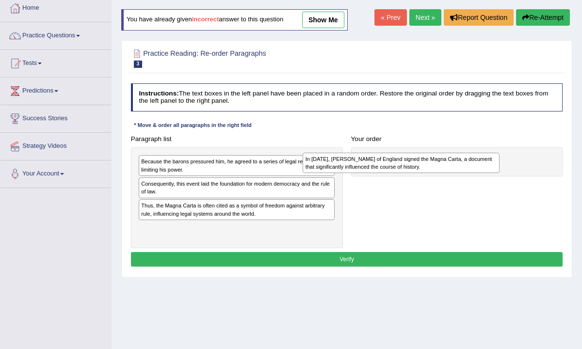
drag, startPoint x: 232, startPoint y: 187, endPoint x: 428, endPoint y: 166, distance: 196.4
click at [428, 166] on div "In [DATE], [PERSON_NAME] of England signed the Magna Carta, a document that sig…" at bounding box center [401, 163] width 197 height 20
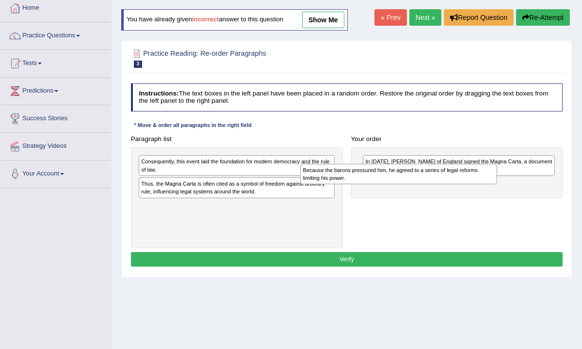
drag, startPoint x: 279, startPoint y: 168, endPoint x: 476, endPoint y: 183, distance: 197.4
click at [476, 183] on div "Because the barons pressured him, he agreed to a series of legal reforms limiti…" at bounding box center [398, 174] width 197 height 20
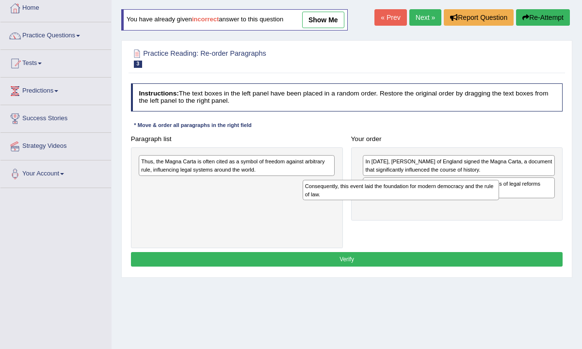
drag, startPoint x: 246, startPoint y: 172, endPoint x: 444, endPoint y: 207, distance: 200.9
click at [444, 207] on div "Paragraph list Consequently, this event laid the foundation for modern democrac…" at bounding box center [347, 190] width 440 height 116
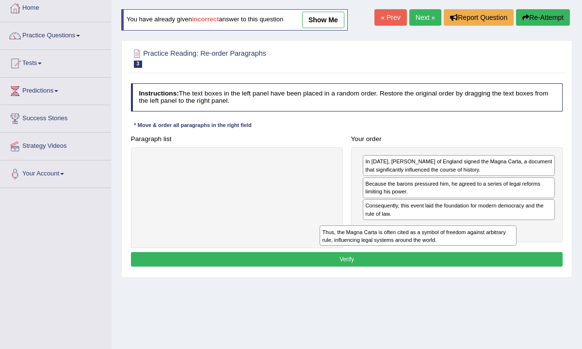
drag, startPoint x: 248, startPoint y: 170, endPoint x: 464, endPoint y: 257, distance: 232.3
click at [464, 257] on div "Instructions: The text boxes in the left panel have been placed in a random ord…" at bounding box center [346, 176] width 436 height 193
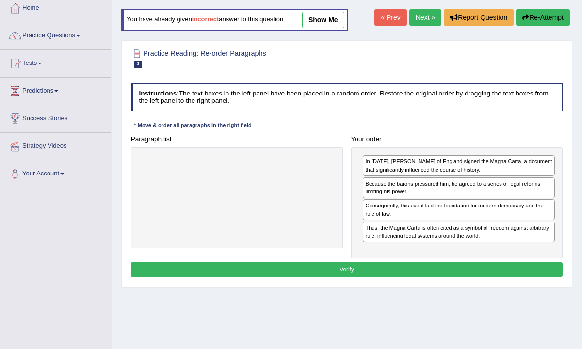
click at [446, 254] on div "In 1215, King John of England signed the Magna Carta, a document that significa…" at bounding box center [457, 202] width 212 height 111
click at [439, 270] on button "Verify" at bounding box center [347, 269] width 432 height 14
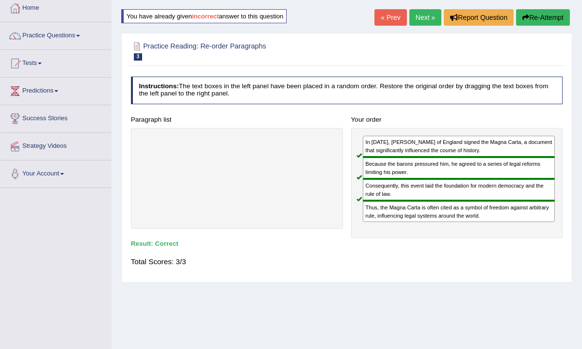
click at [416, 18] on link "Next »" at bounding box center [425, 17] width 32 height 16
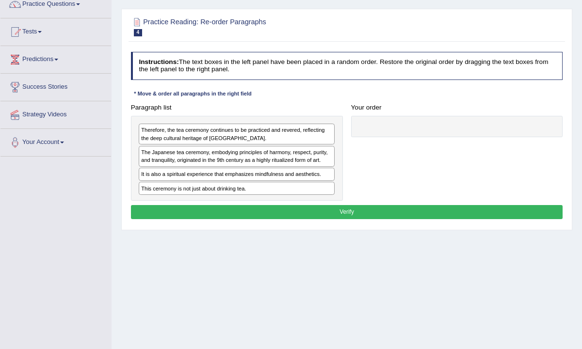
scroll to position [86, 0]
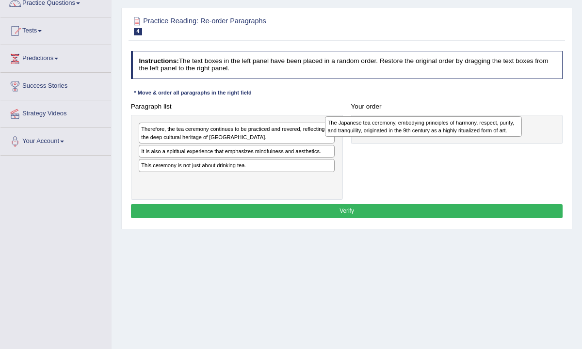
drag, startPoint x: 208, startPoint y: 160, endPoint x: 430, endPoint y: 134, distance: 222.6
click at [430, 134] on div "The Japanese tea ceremony, embodying principles of harmony, respect, purity, an…" at bounding box center [423, 126] width 197 height 20
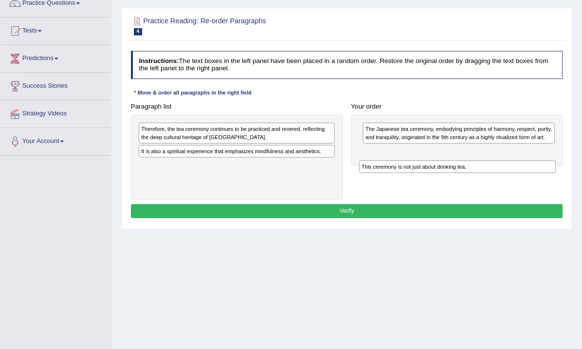
drag, startPoint x: 240, startPoint y: 164, endPoint x: 501, endPoint y: 177, distance: 261.7
click at [501, 177] on div "Paragraph list Therefore, the tea ceremony continues to be practiced and revere…" at bounding box center [347, 149] width 440 height 101
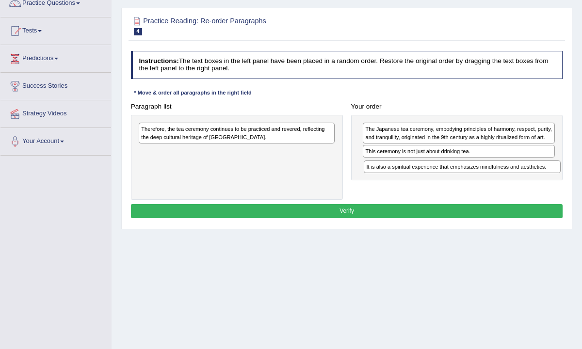
drag, startPoint x: 254, startPoint y: 153, endPoint x: 521, endPoint y: 180, distance: 268.5
click at [521, 180] on div "Paragraph list Therefore, the tea ceremony continues to be practiced and revere…" at bounding box center [347, 149] width 440 height 101
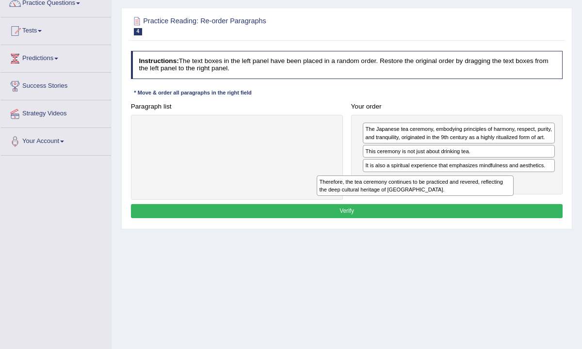
drag, startPoint x: 269, startPoint y: 130, endPoint x: 480, endPoint y: 196, distance: 222.0
click at [480, 196] on div "Paragraph list Therefore, the tea ceremony continues to be practiced and revere…" at bounding box center [347, 149] width 440 height 101
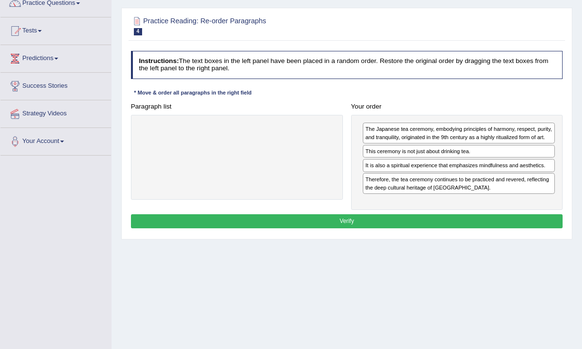
click at [436, 220] on button "Verify" at bounding box center [347, 221] width 432 height 14
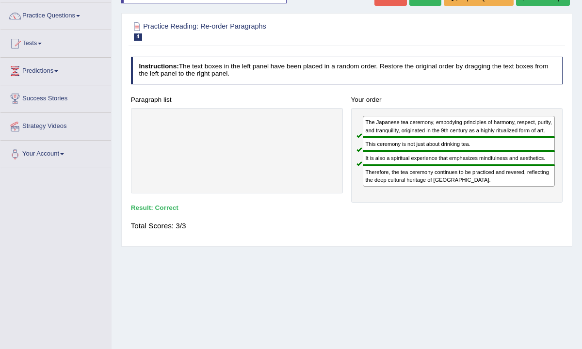
scroll to position [0, 0]
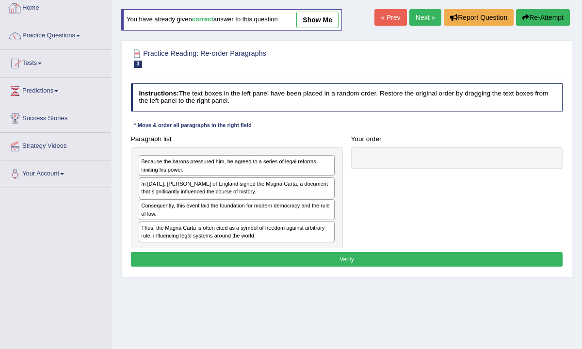
click at [25, 10] on link "Home" at bounding box center [55, 7] width 111 height 24
